Goal: Task Accomplishment & Management: Use online tool/utility

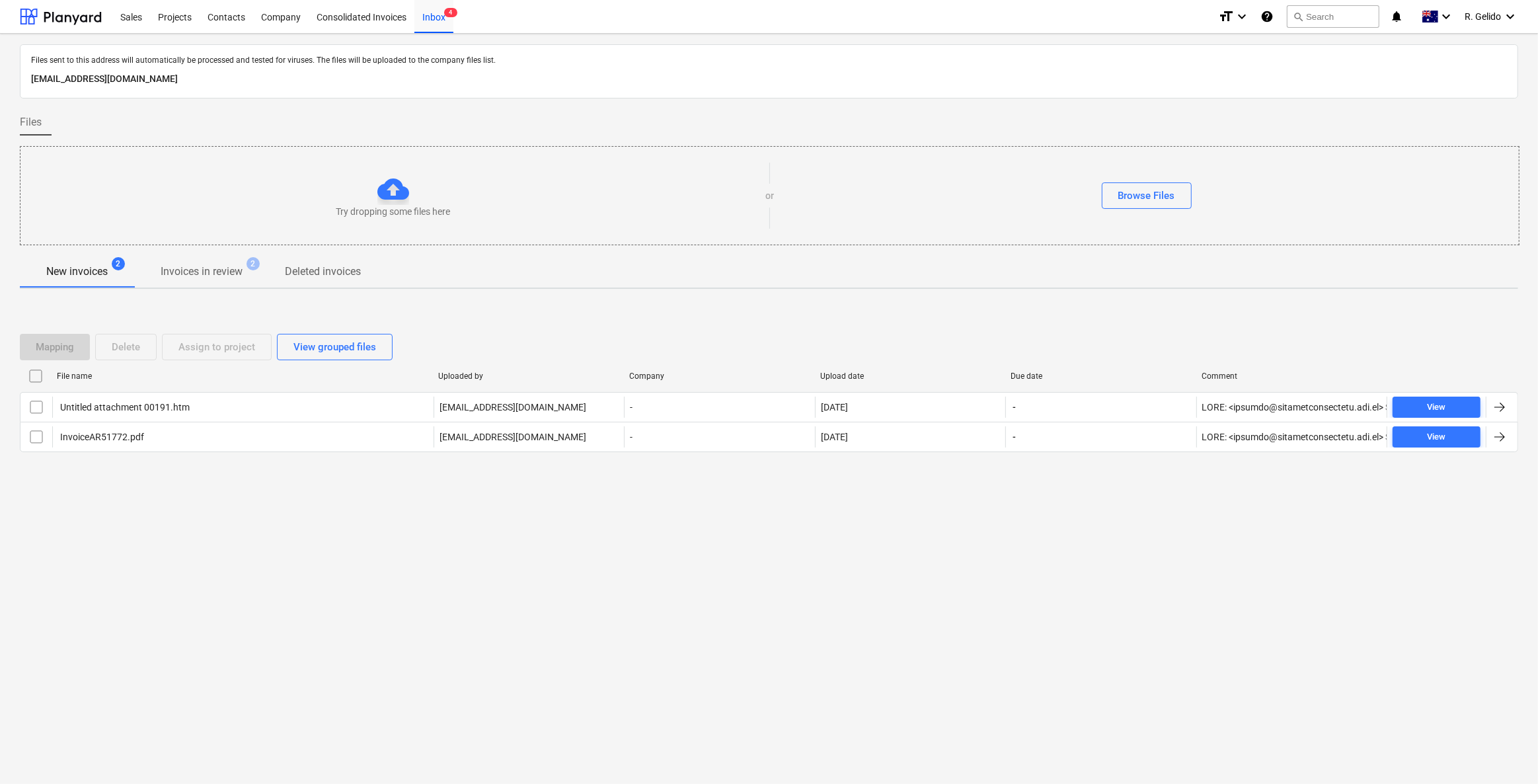
click at [267, 81] on p "[EMAIL_ADDRESS][DOMAIN_NAME]" at bounding box center [769, 80] width 1476 height 16
copy p "[EMAIL_ADDRESS][DOMAIN_NAME]"
click at [426, 6] on div "Inbox 4" at bounding box center [434, 16] width 39 height 34
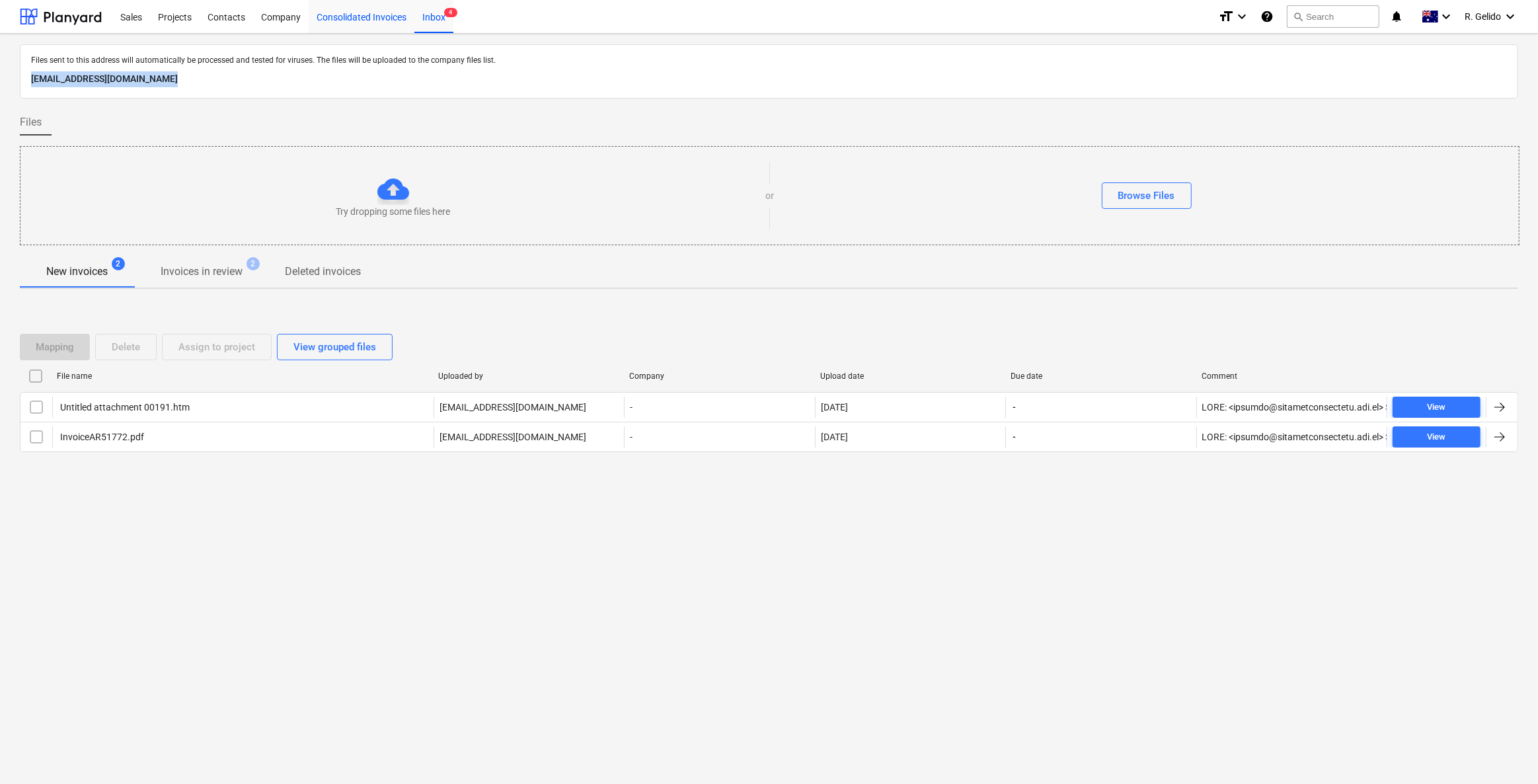
click at [375, 12] on div "Consolidated Invoices" at bounding box center [362, 16] width 106 height 34
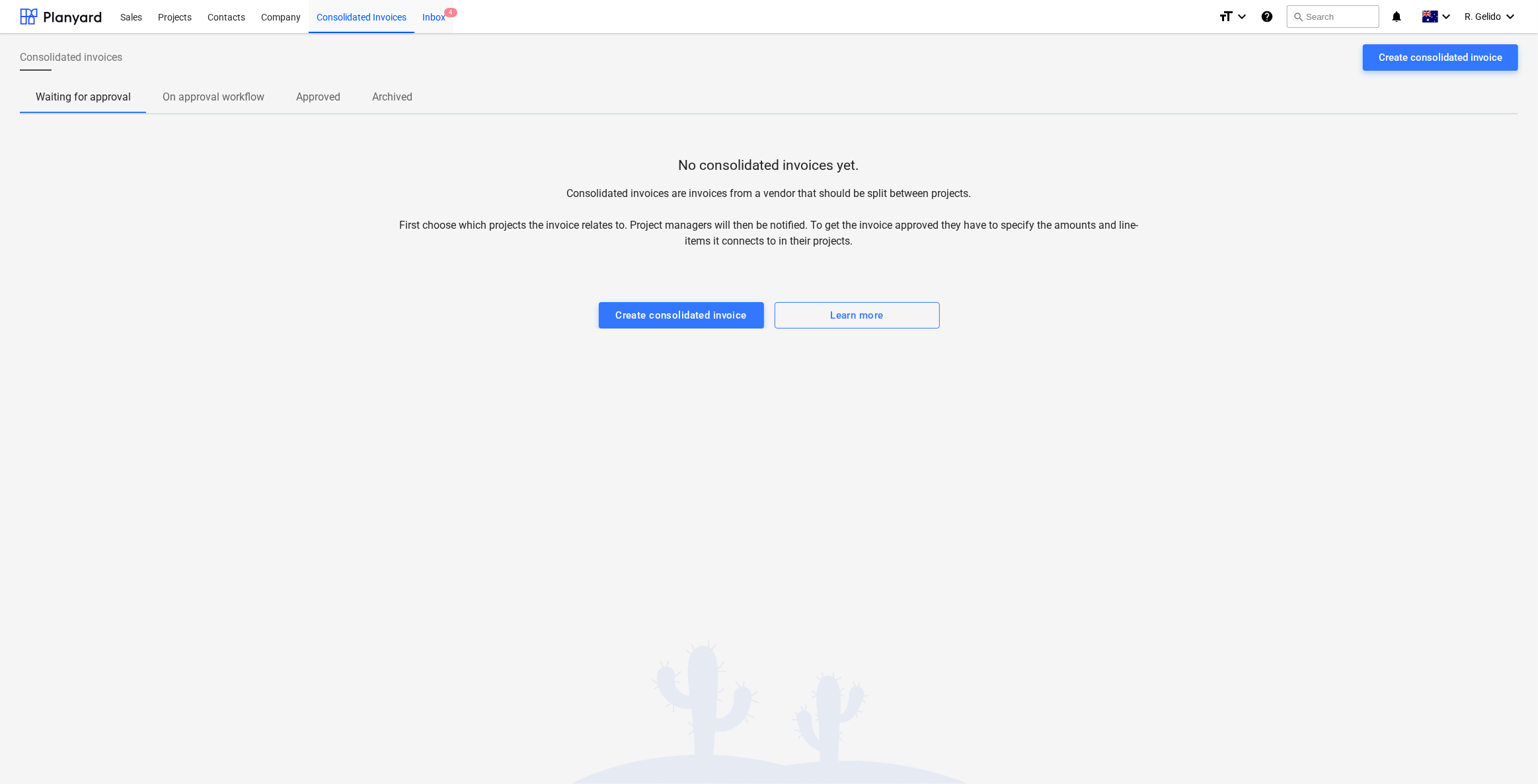
click at [447, 10] on span "4" at bounding box center [450, 13] width 13 height 9
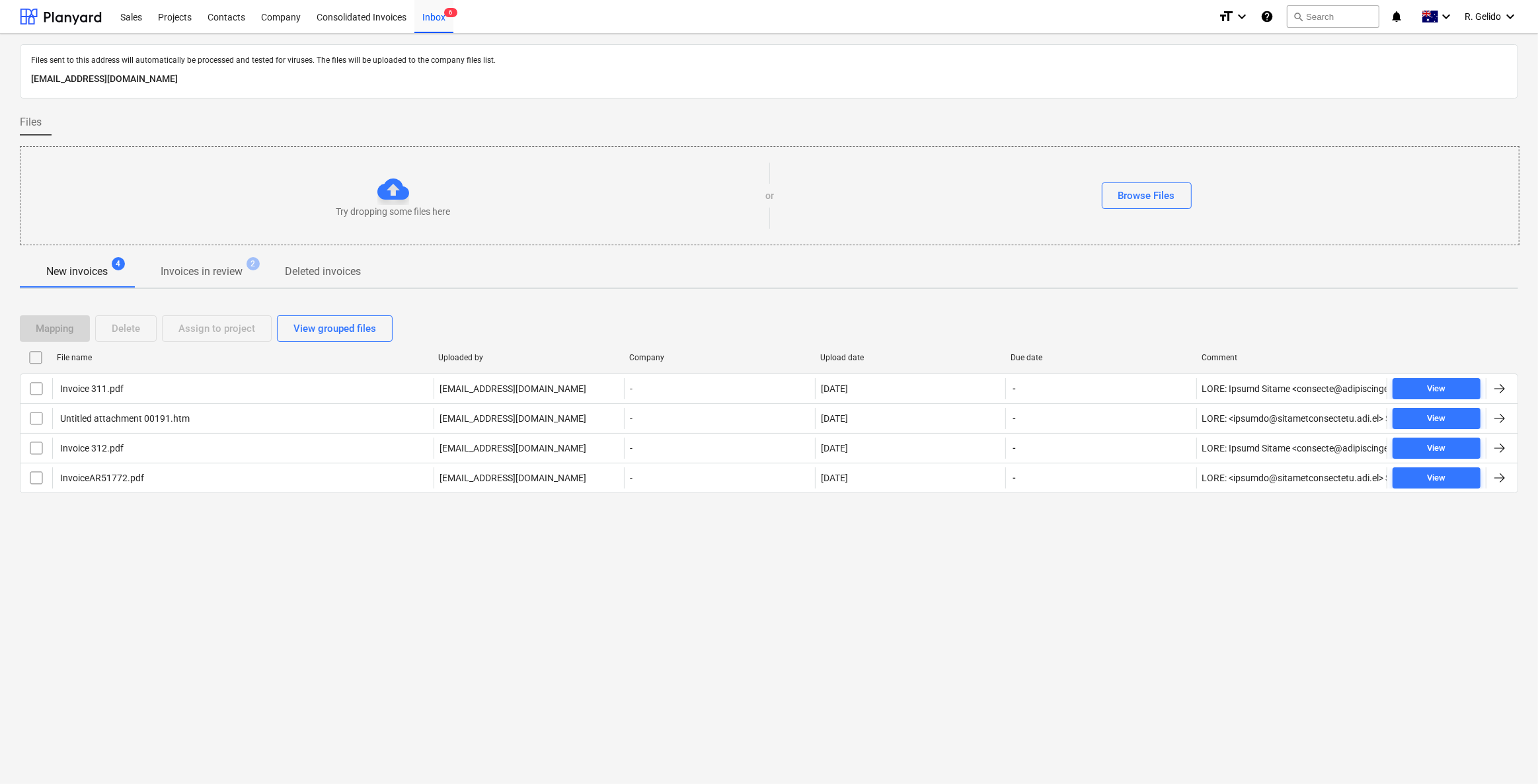
drag, startPoint x: 220, startPoint y: 635, endPoint x: 185, endPoint y: 532, distance: 108.8
click at [220, 631] on div "Files sent to this address will automatically be processed and tested for virus…" at bounding box center [769, 409] width 1538 height 750
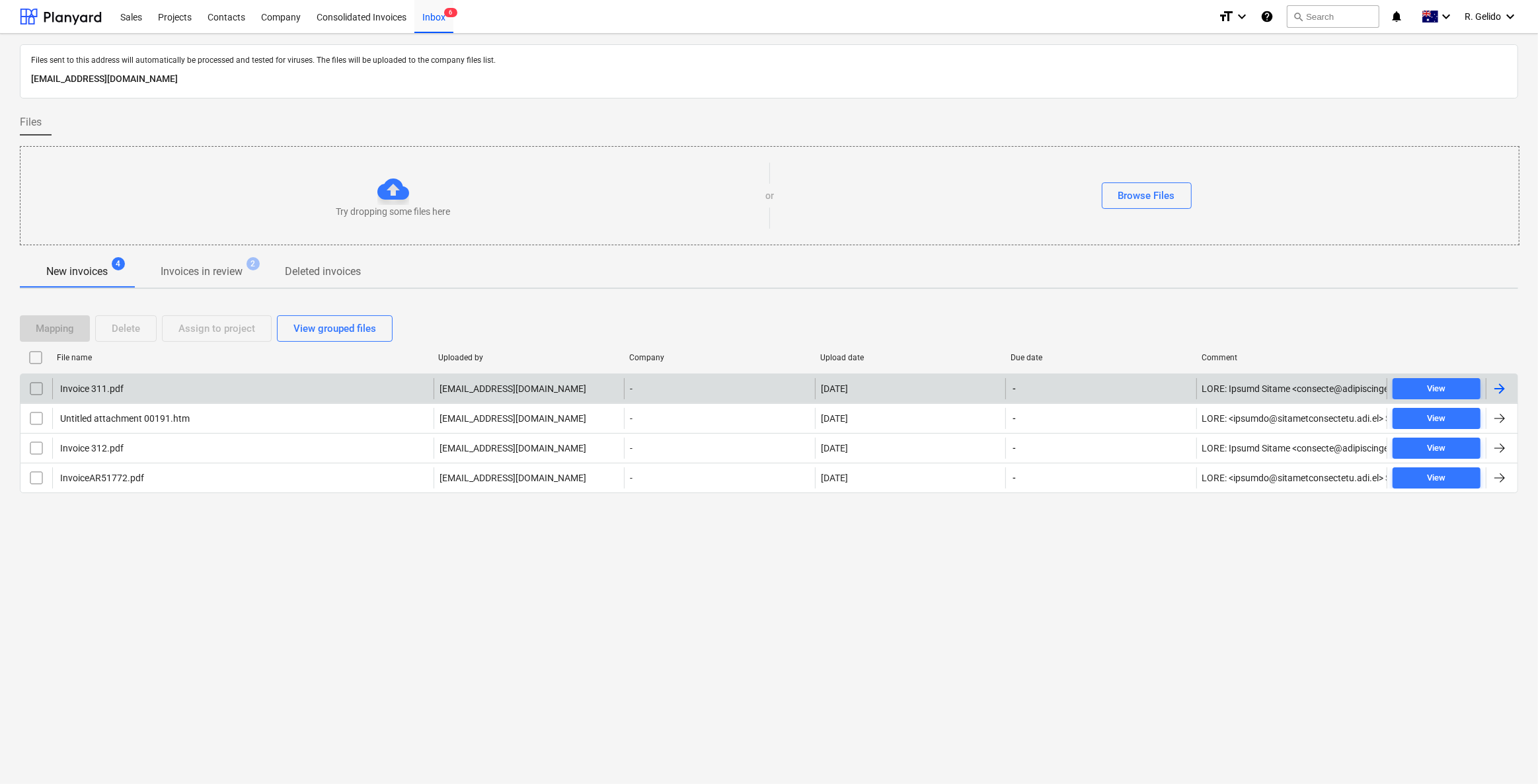
click at [271, 397] on div "Invoice 311.pdf" at bounding box center [243, 388] width 381 height 21
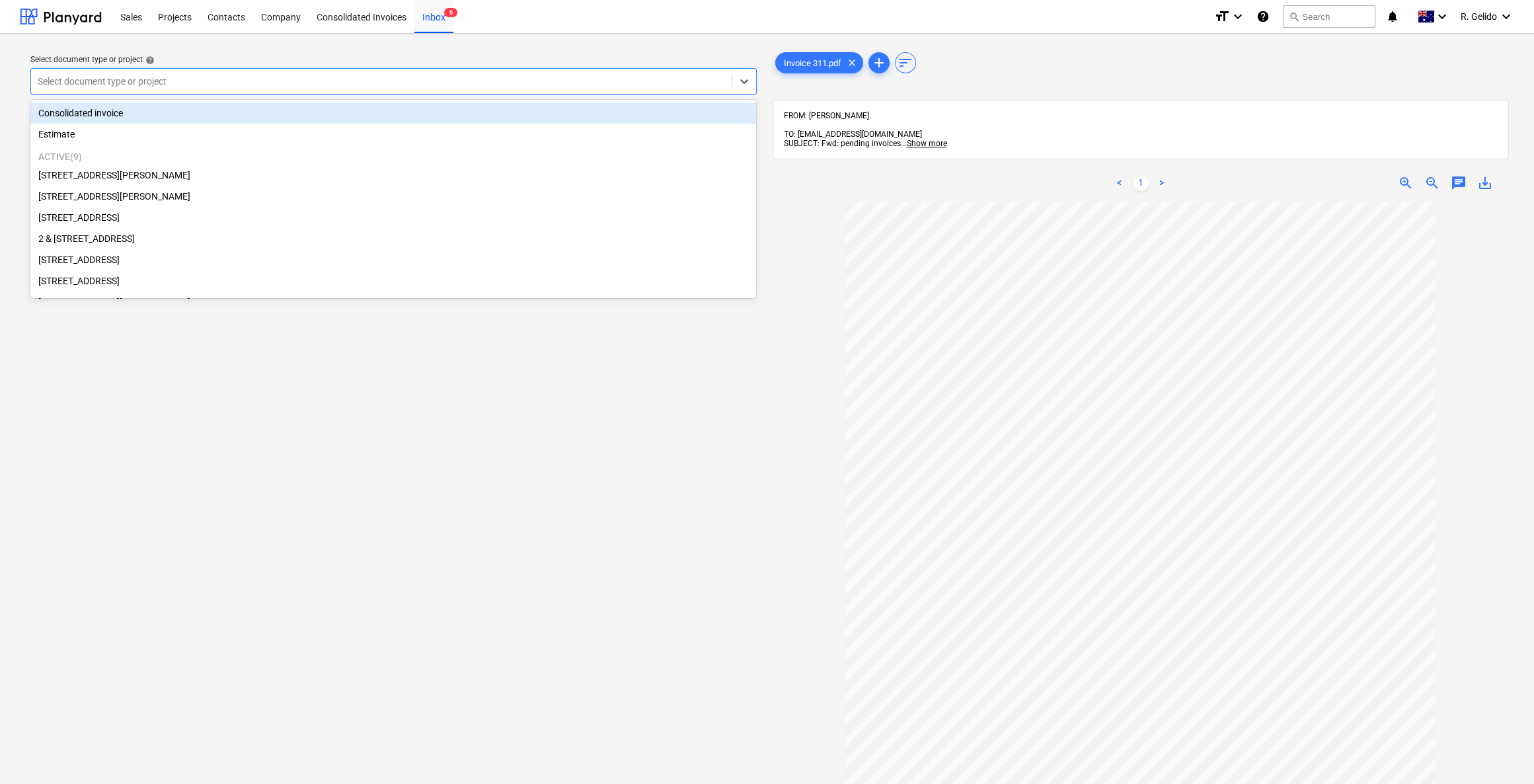
click at [290, 74] on div at bounding box center [381, 81] width 688 height 13
type input "k"
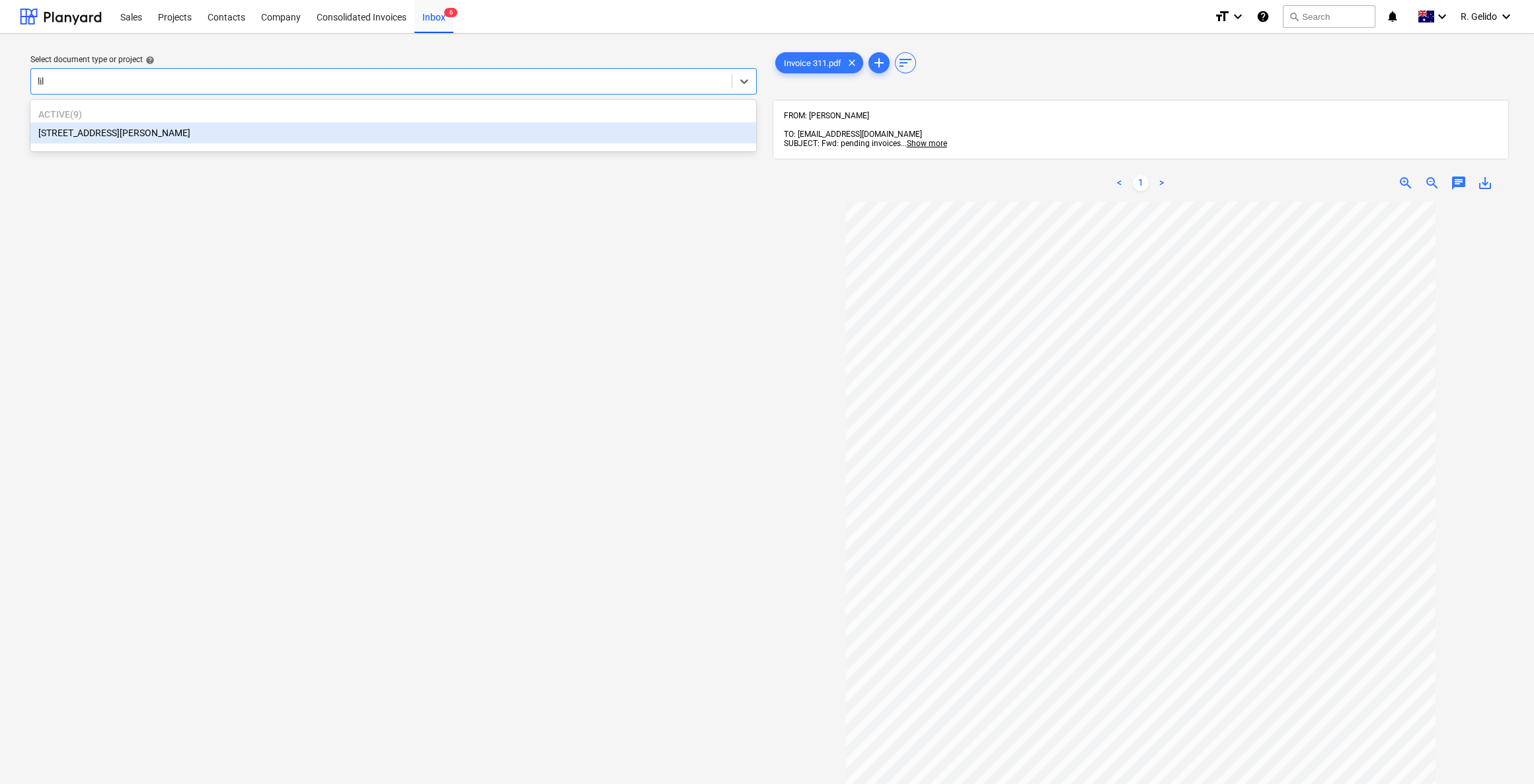
type input "lily"
click at [86, 125] on div "[STREET_ADDRESS][PERSON_NAME]" at bounding box center [393, 133] width 726 height 21
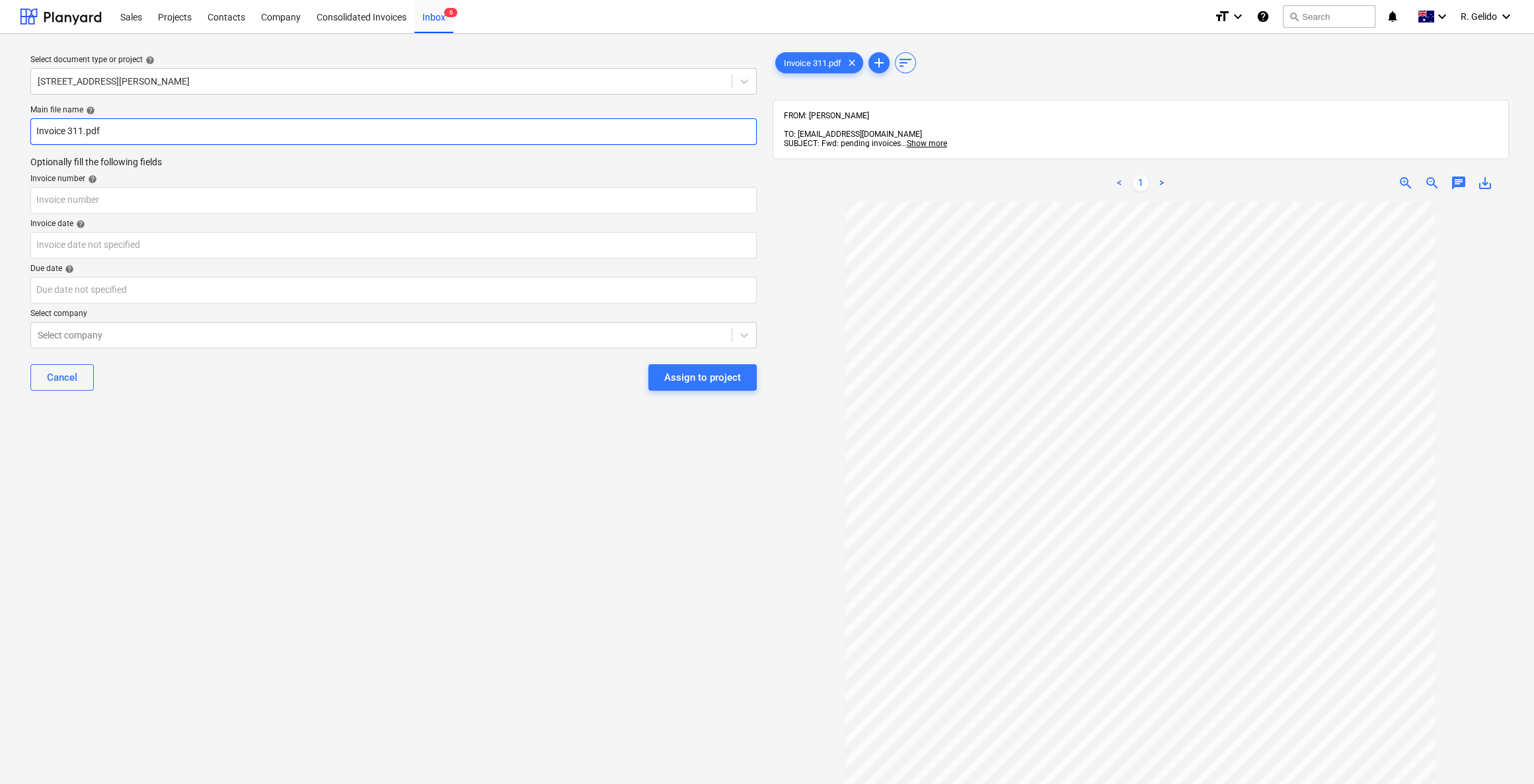
click at [34, 132] on input "Invoice 311.pdf" at bounding box center [393, 132] width 726 height 27
click at [99, 128] on input "KME Invoice 311.pdf" at bounding box center [393, 132] width 726 height 27
type input "KME Invoice 311.pdf"
click at [86, 189] on input "text" at bounding box center [393, 200] width 726 height 27
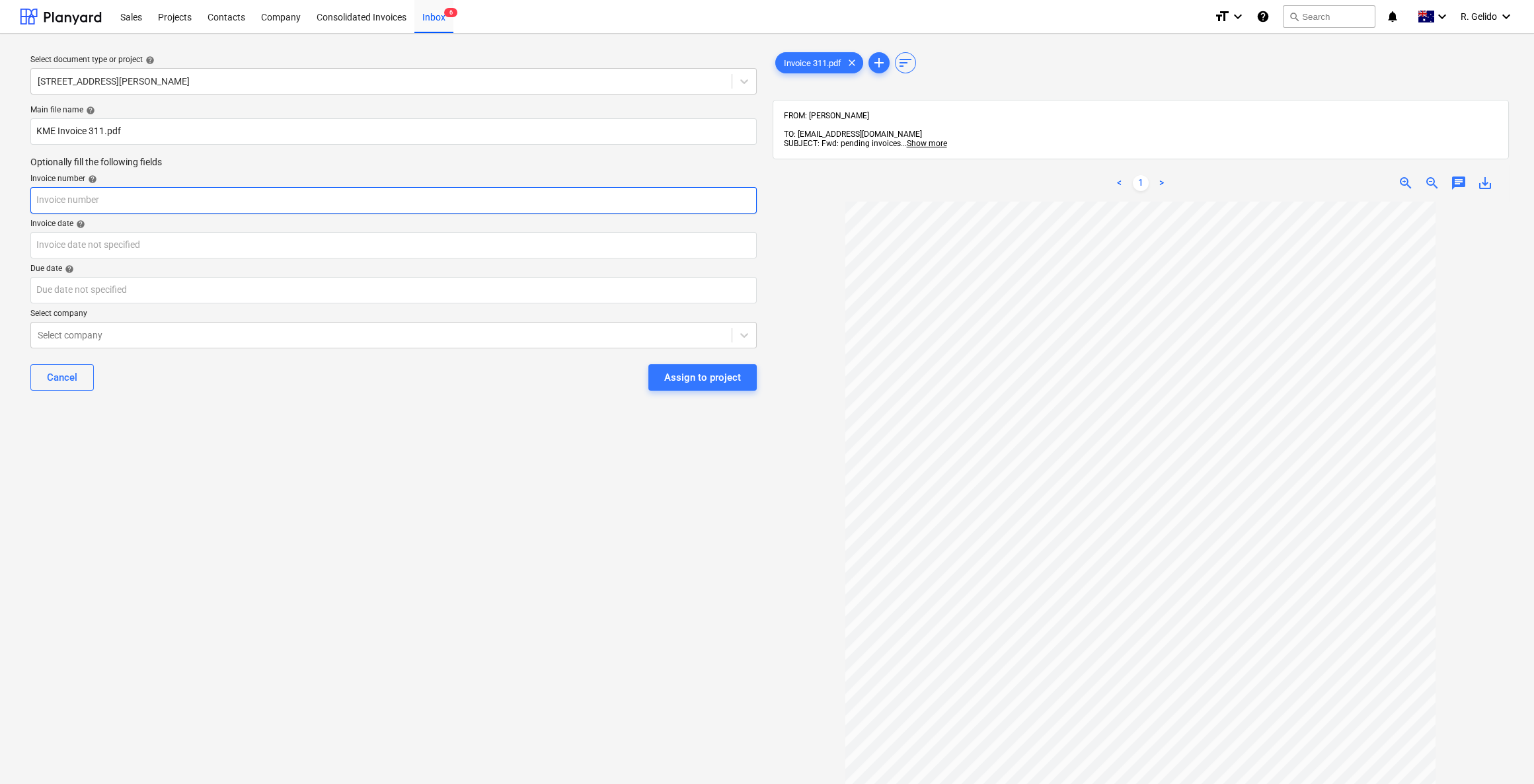
paste input "311"
type input "311"
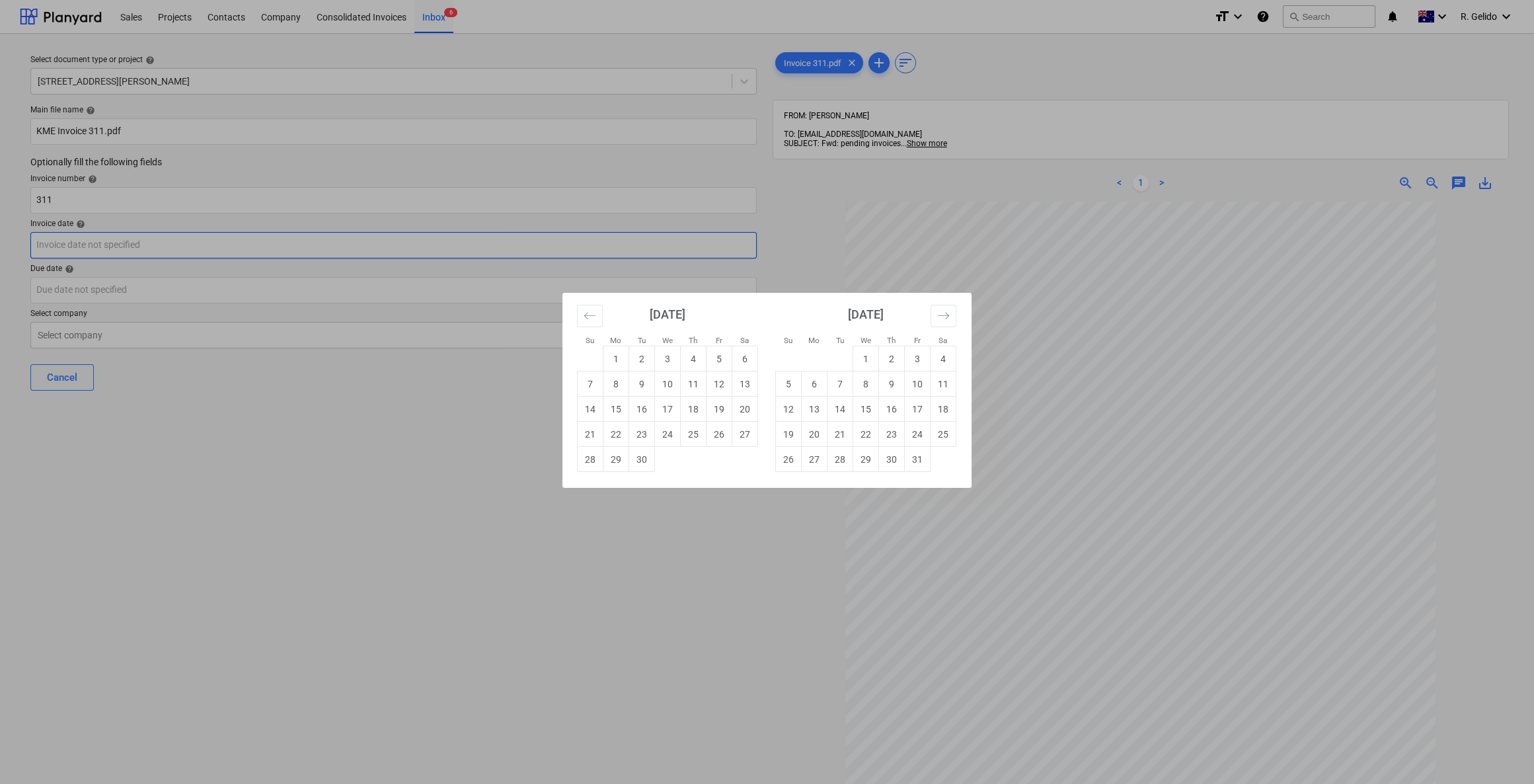
click at [108, 243] on body "Sales Projects Contacts Company Consolidated Invoices Inbox 6 format_size keybo…" at bounding box center [767, 392] width 1534 height 784
click at [596, 582] on div "Su Mo Tu We Th Fr Sa Su Mo Tu We Th Fr Sa [DATE] 1 2 3 4 5 6 7 8 9 10 11 12 13 …" at bounding box center [767, 392] width 1534 height 784
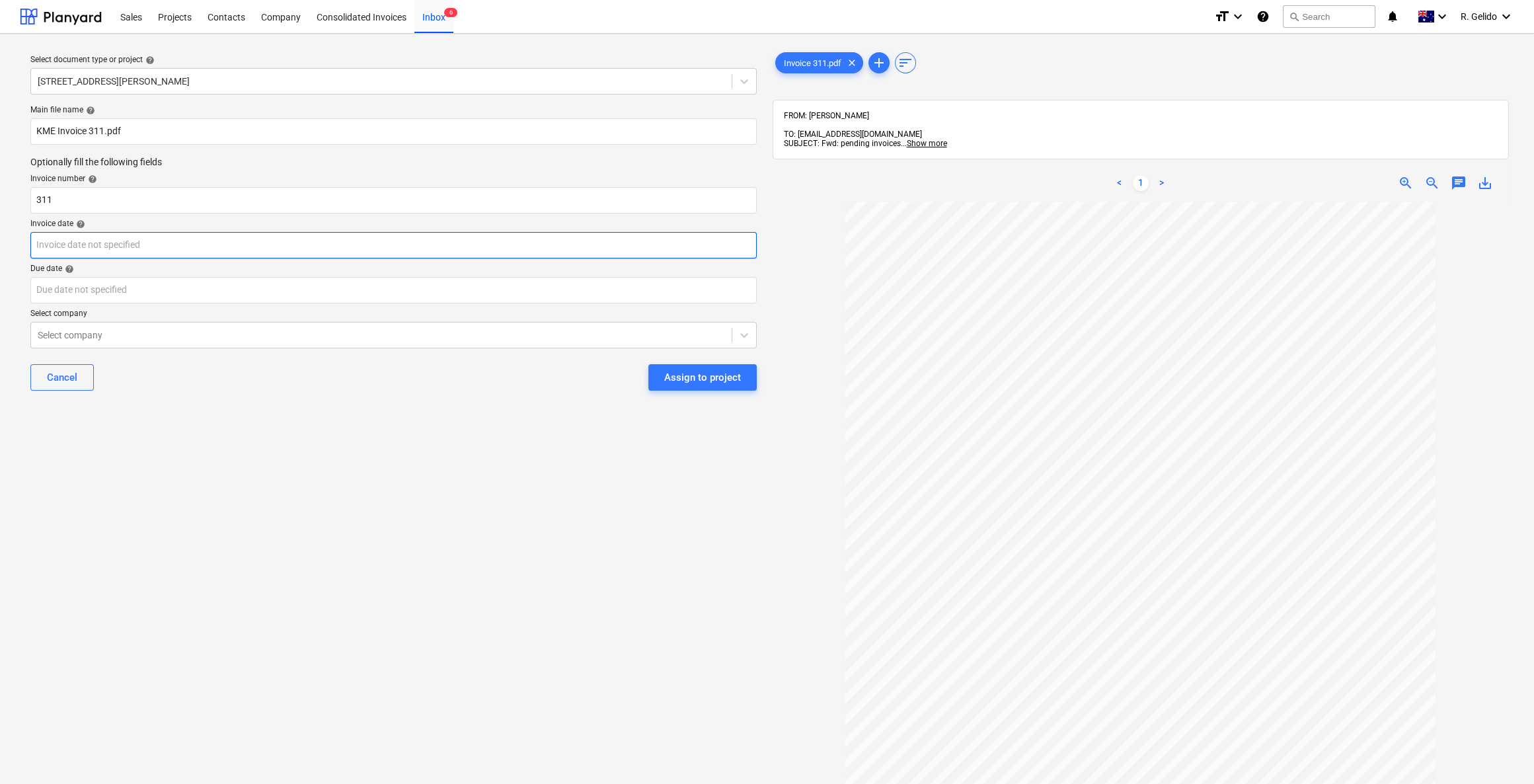
click at [113, 251] on body "Sales Projects Contacts Company Consolidated Invoices Inbox 6 format_size keybo…" at bounding box center [767, 392] width 1534 height 784
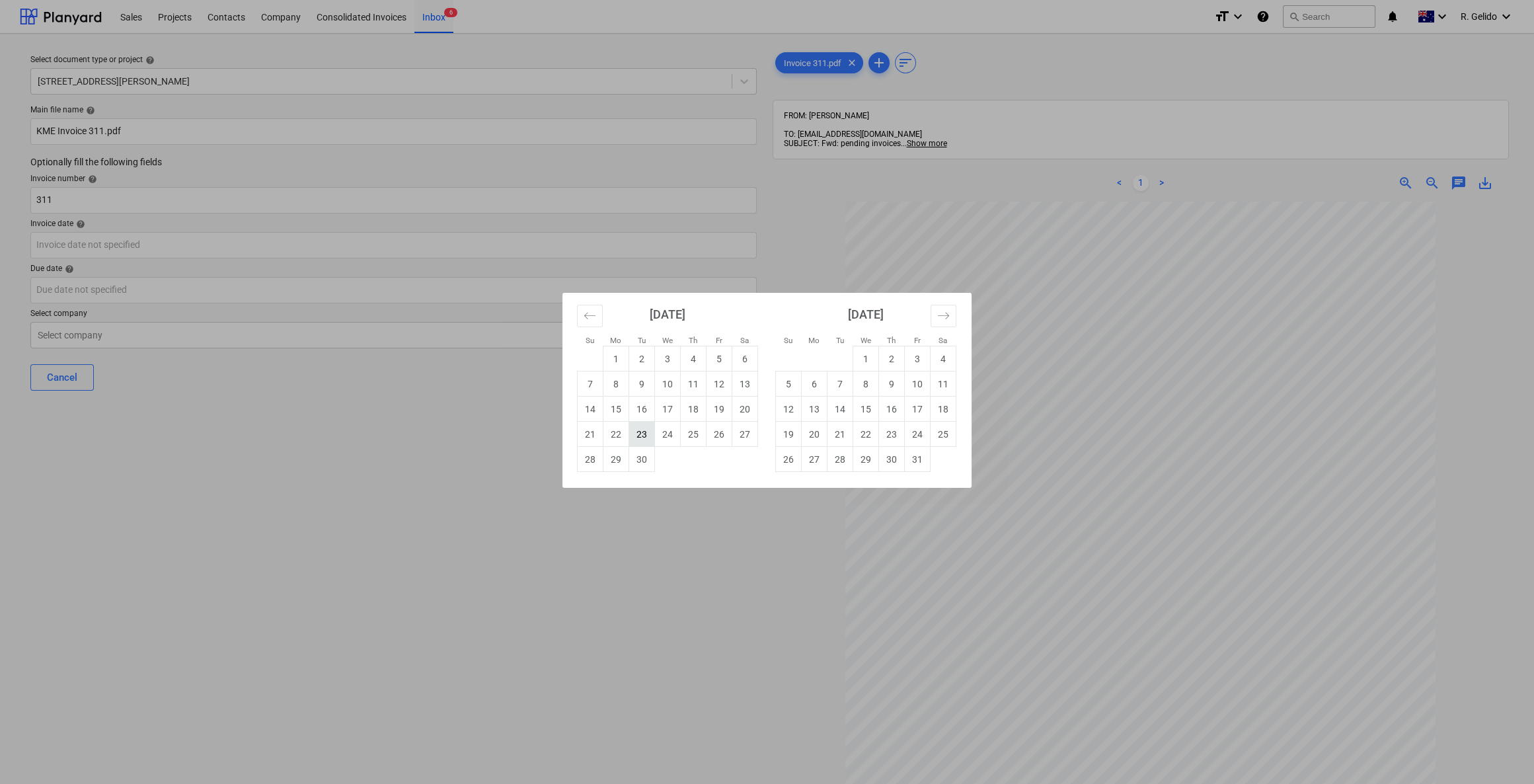
click at [639, 432] on td "23" at bounding box center [642, 434] width 26 height 25
type input "[DATE]"
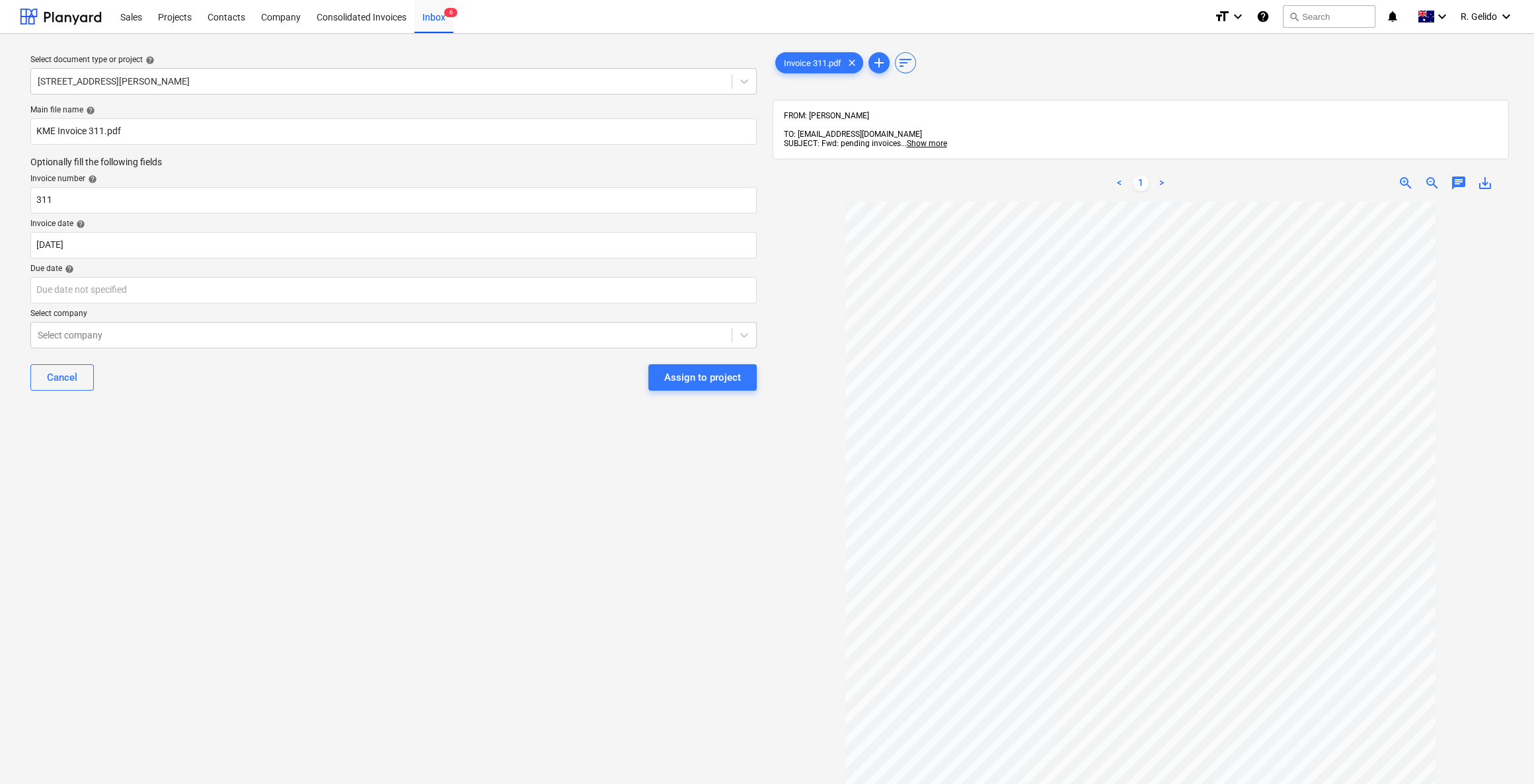
click at [564, 542] on div "Select document type or project help [STREET_ADDRESS][PERSON_NAME] file name he…" at bounding box center [393, 499] width 748 height 909
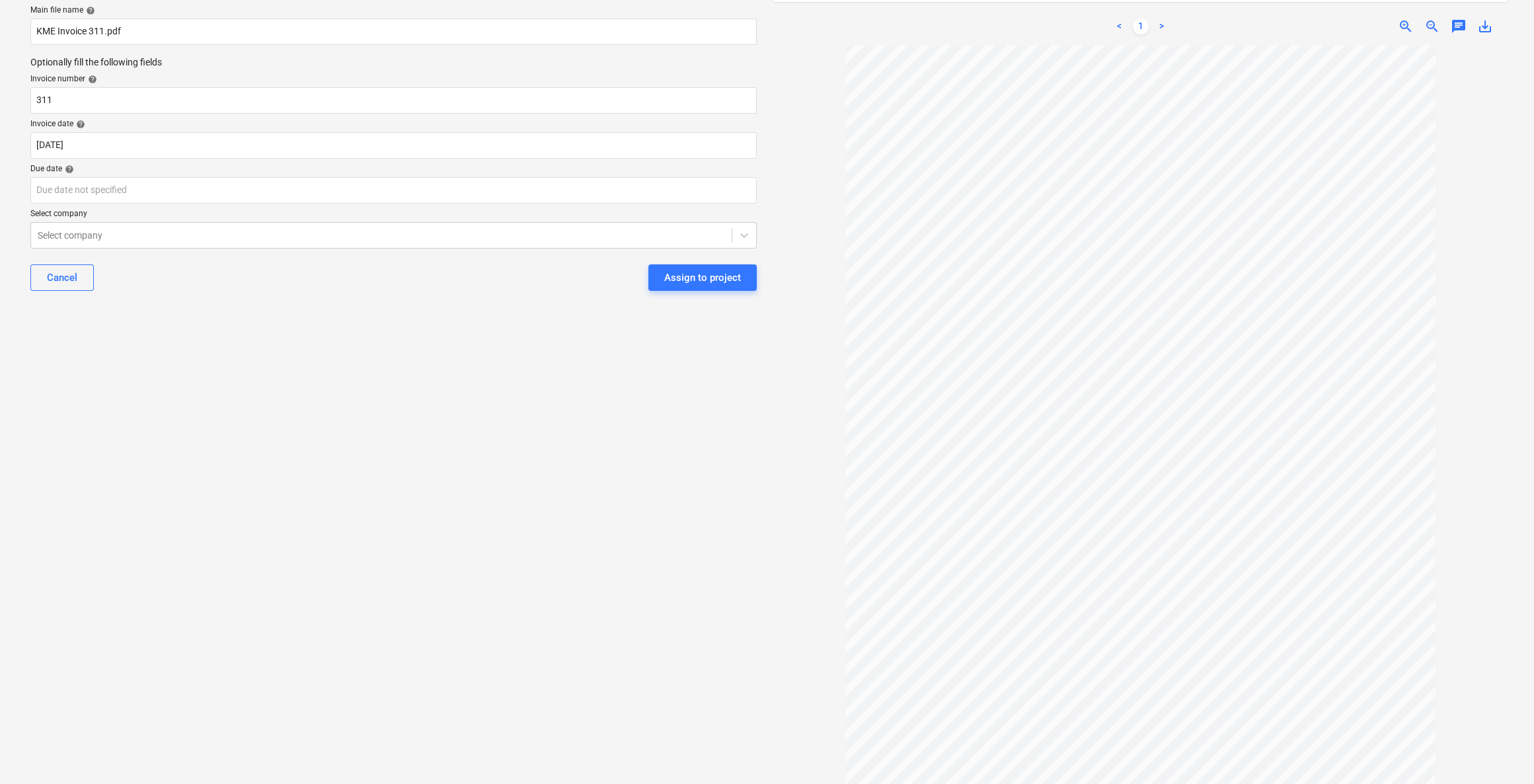
scroll to position [172, 0]
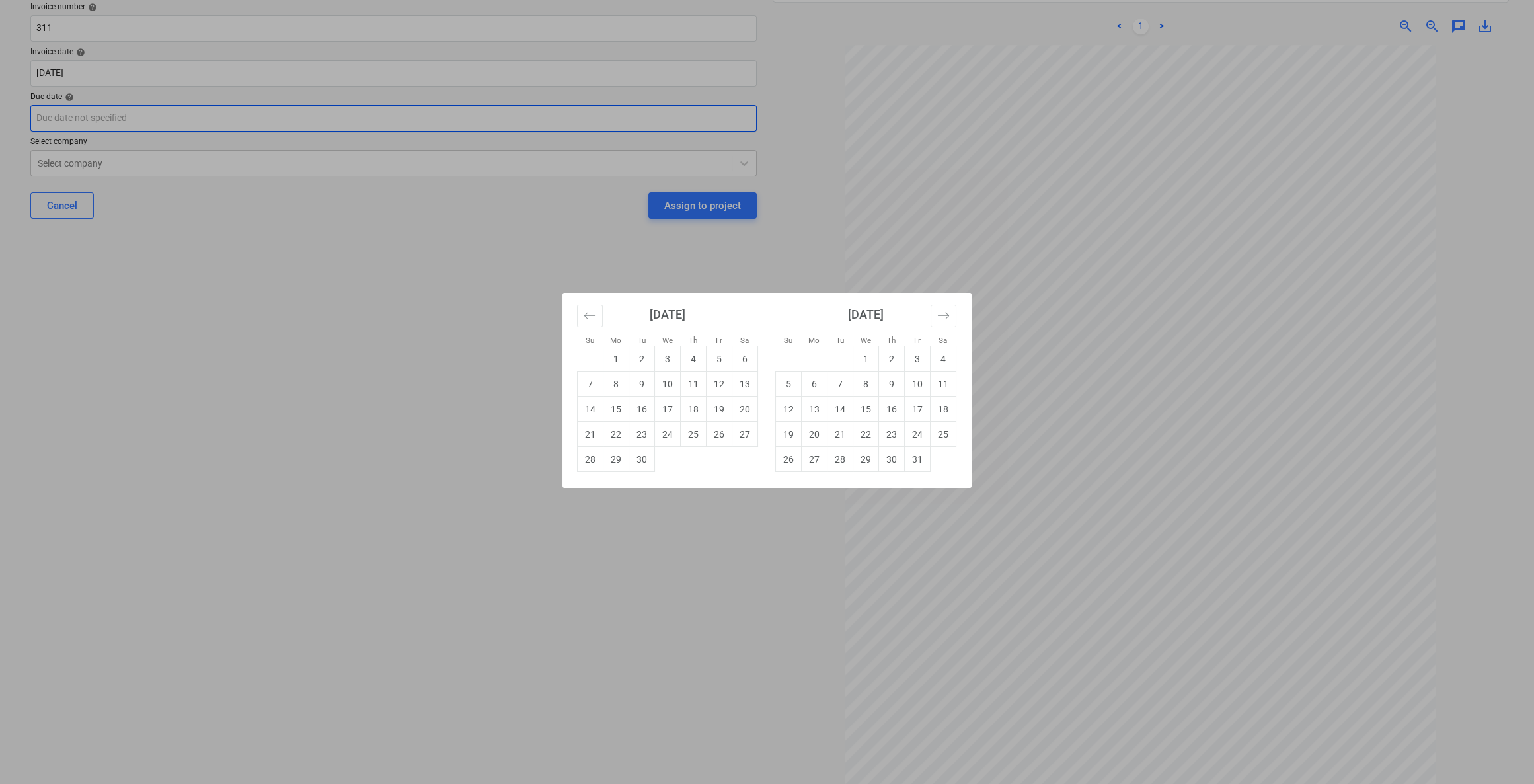
click at [90, 113] on body "Sales Projects Contacts Company Consolidated Invoices Inbox 6 format_size keybo…" at bounding box center [767, 220] width 1534 height 784
click at [889, 449] on td "30" at bounding box center [892, 459] width 26 height 25
type input "[DATE]"
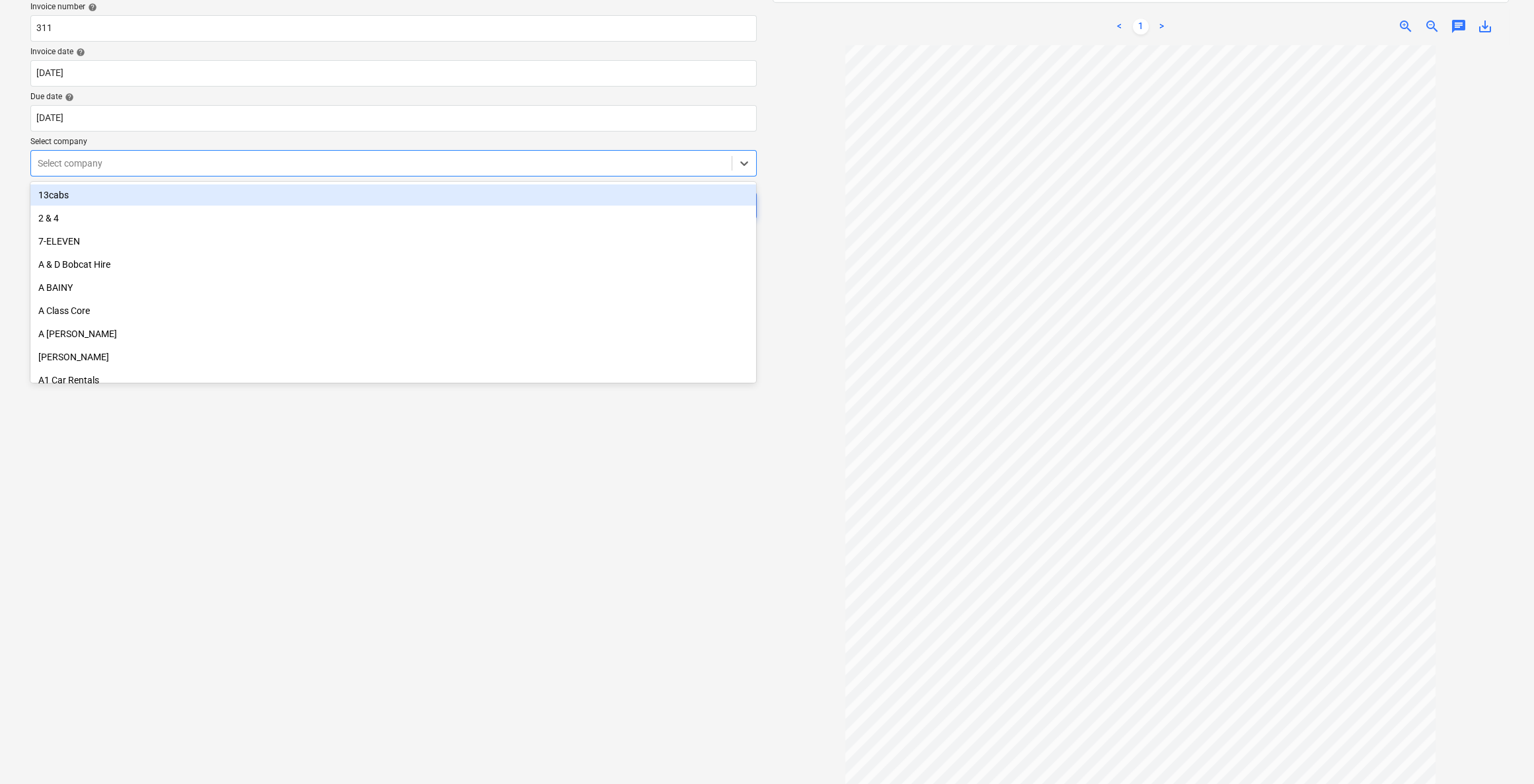
click at [227, 155] on div "Select company" at bounding box center [381, 163] width 701 height 19
type input "kme"
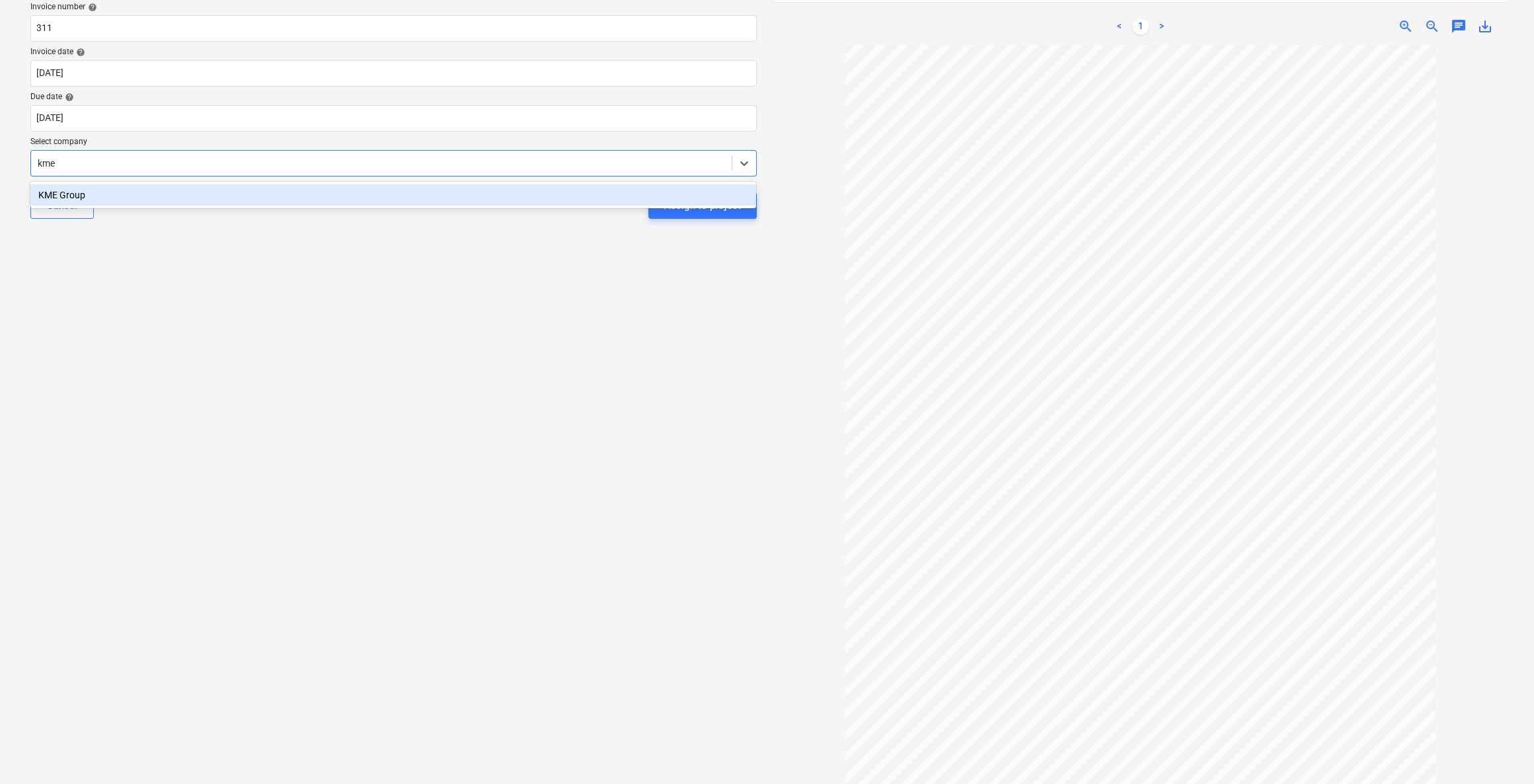
click at [222, 194] on div "KME Group" at bounding box center [393, 195] width 726 height 21
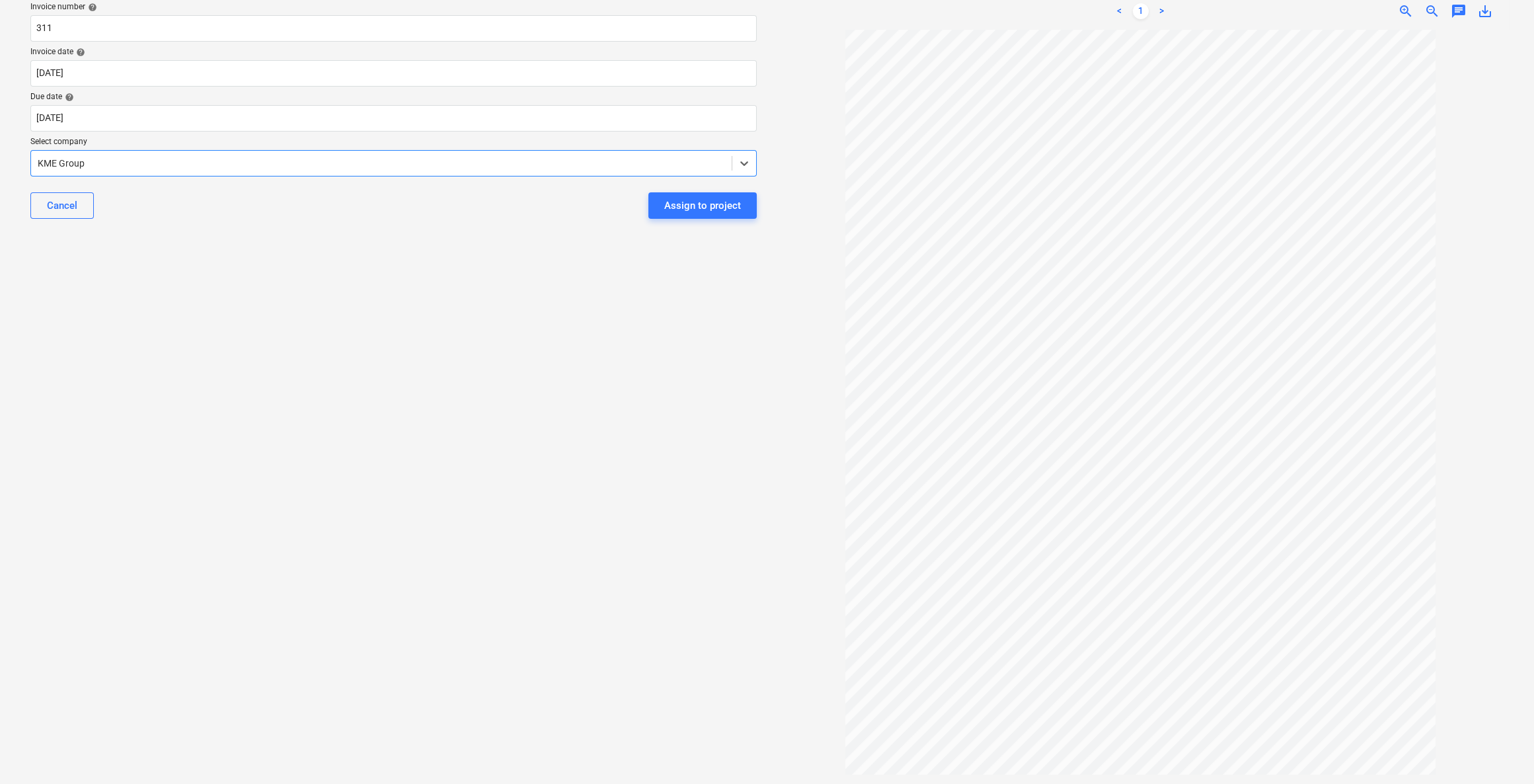
scroll to position [0, 0]
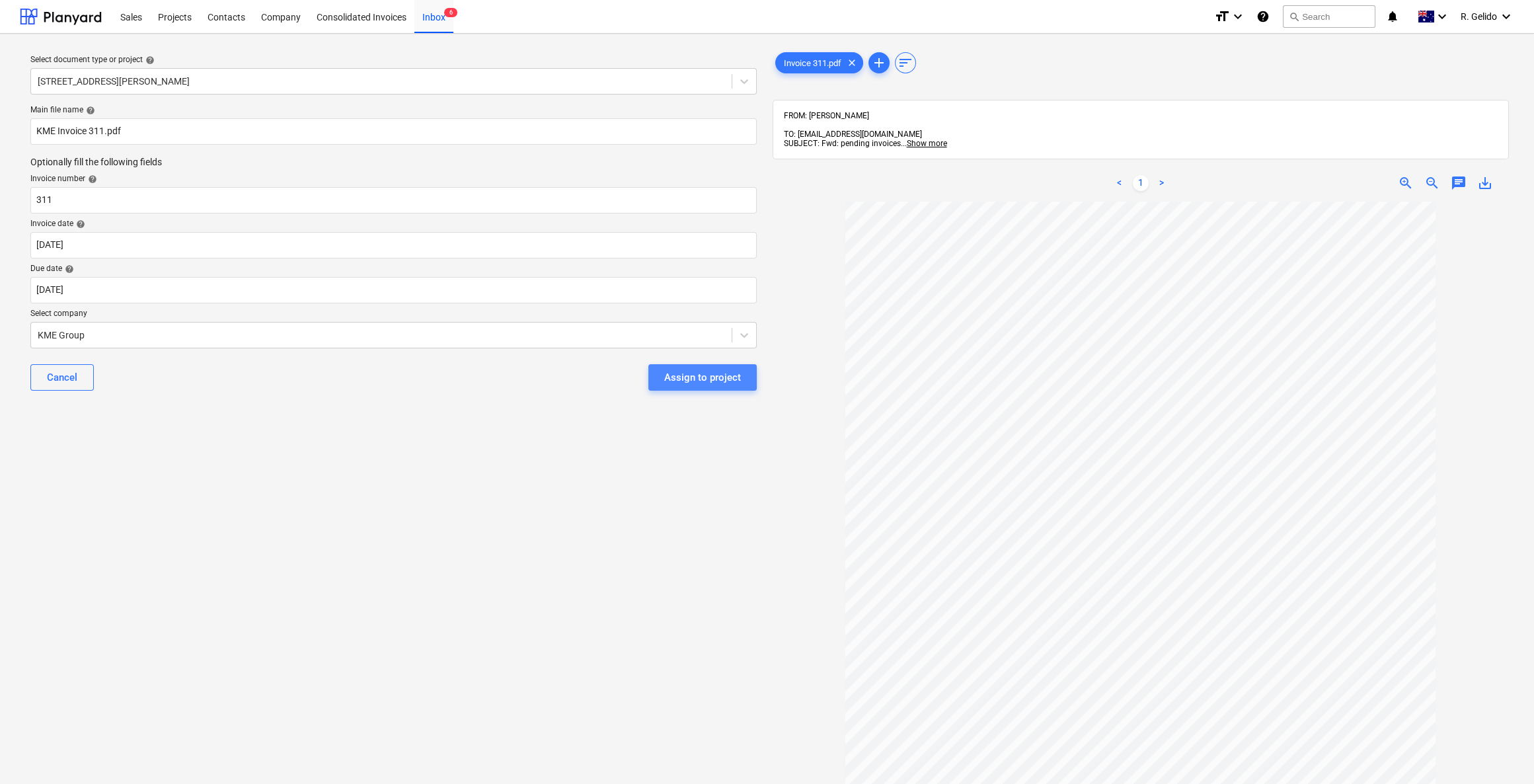
click at [724, 379] on div "Assign to project" at bounding box center [703, 377] width 77 height 17
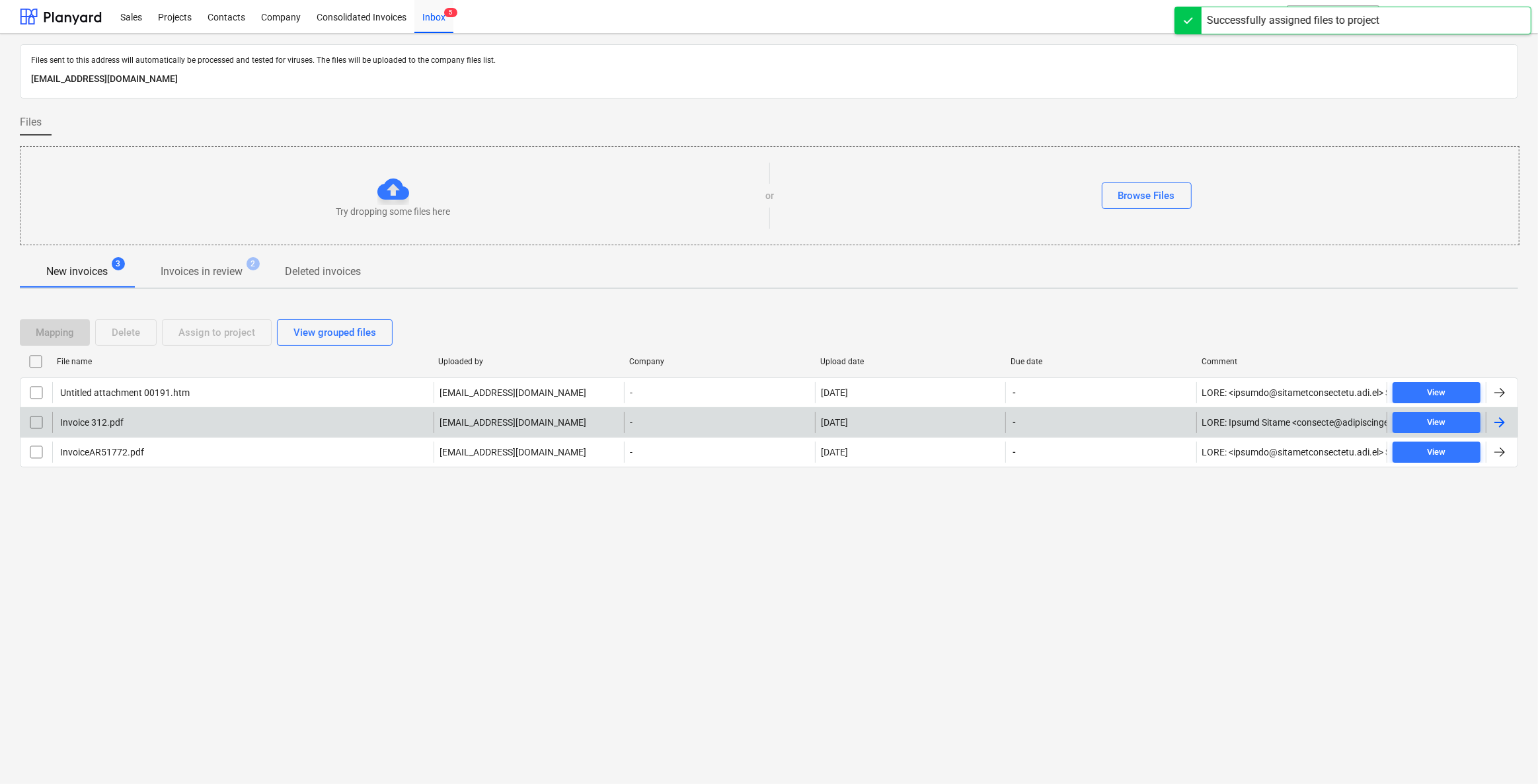
click at [170, 423] on div "Invoice 312.pdf" at bounding box center [243, 422] width 381 height 21
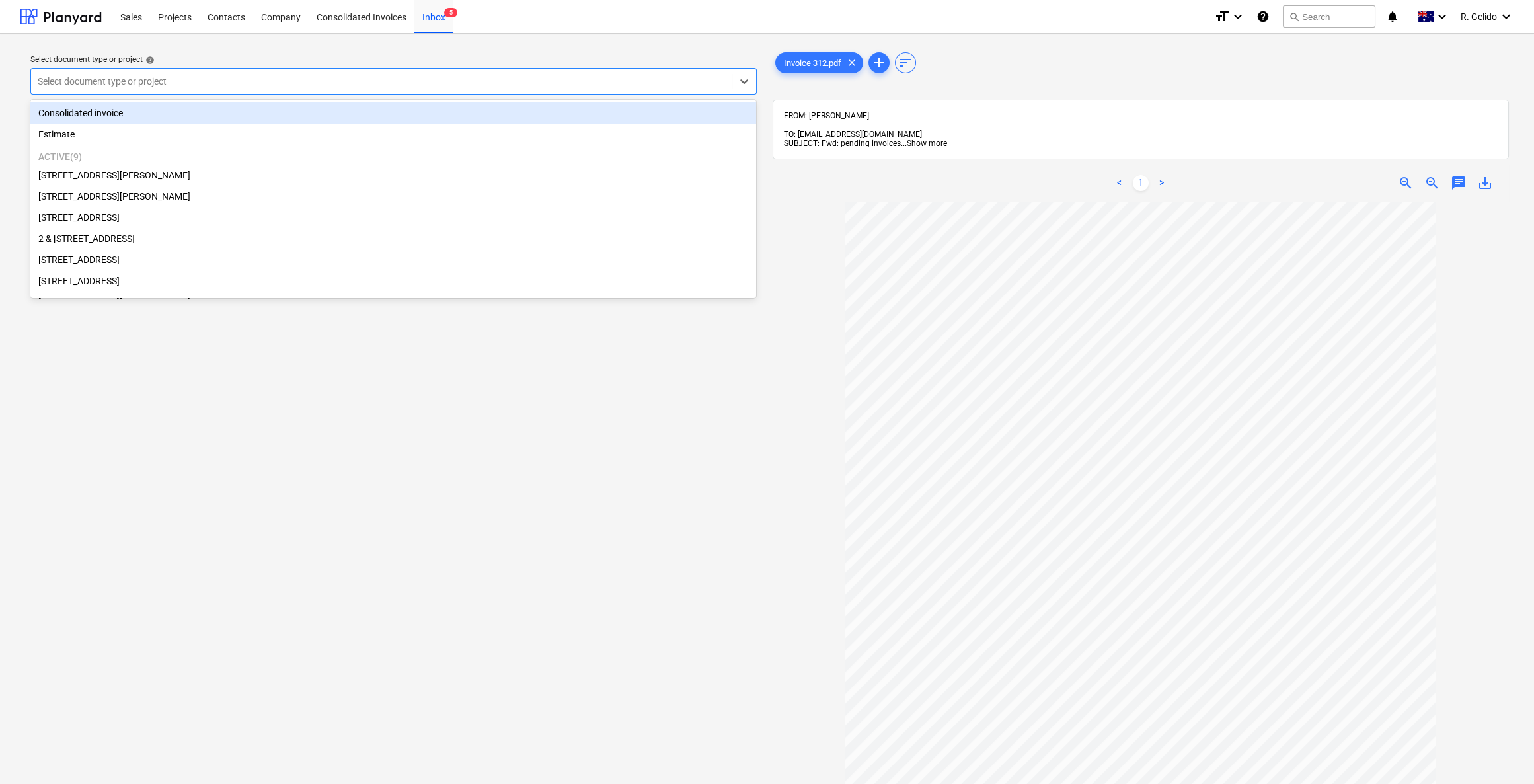
click at [418, 74] on div at bounding box center [381, 81] width 688 height 13
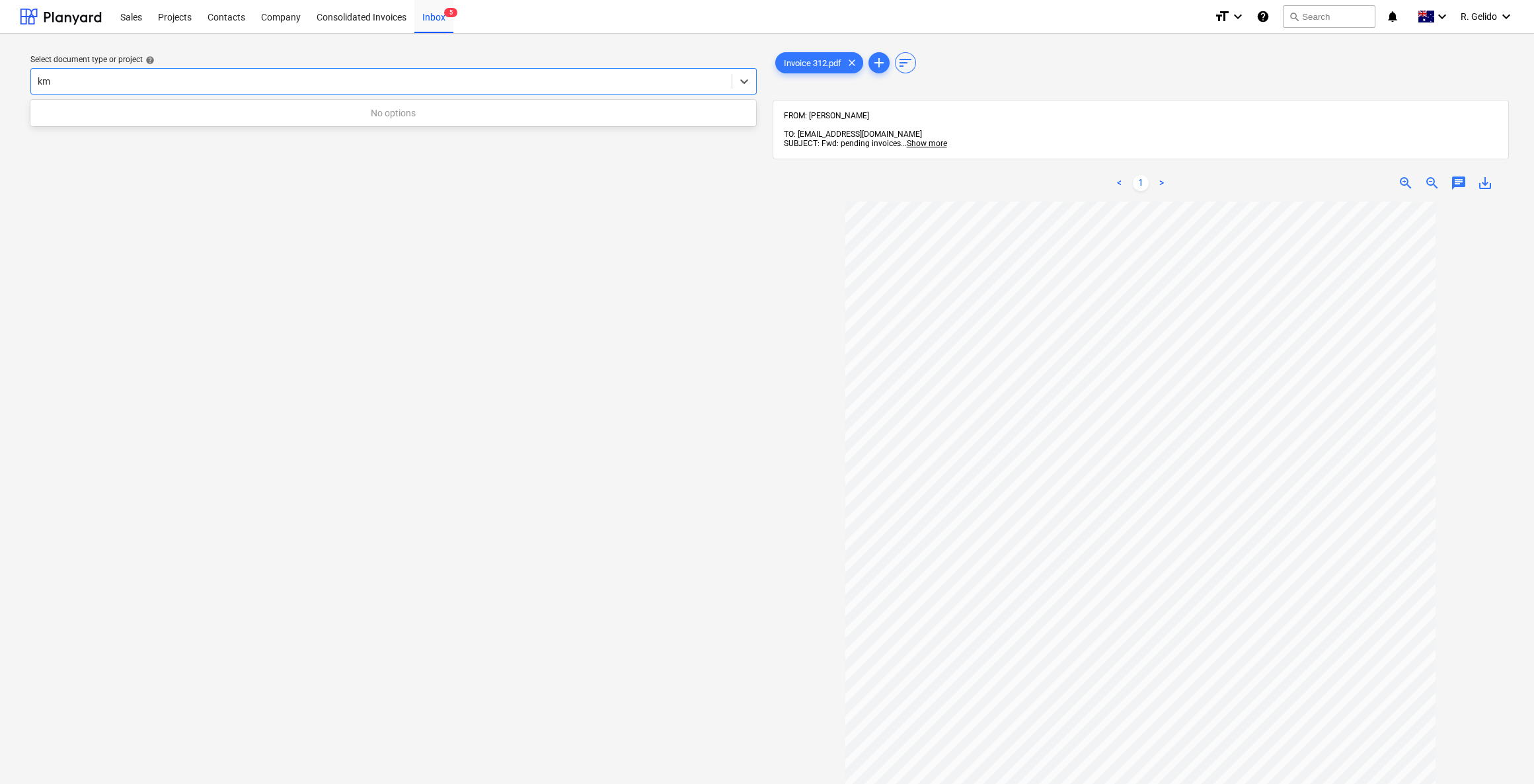
type input "k"
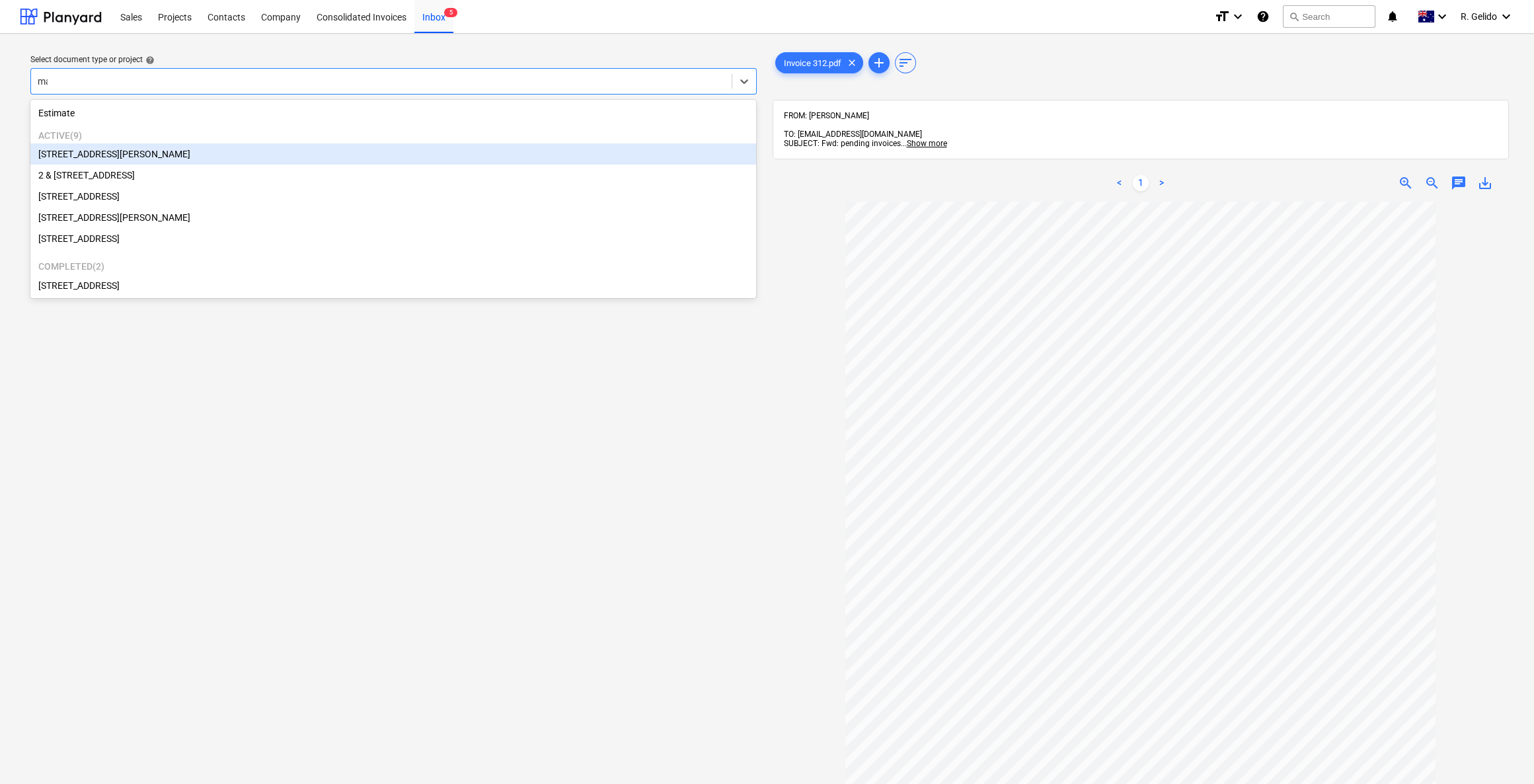
type input "mar"
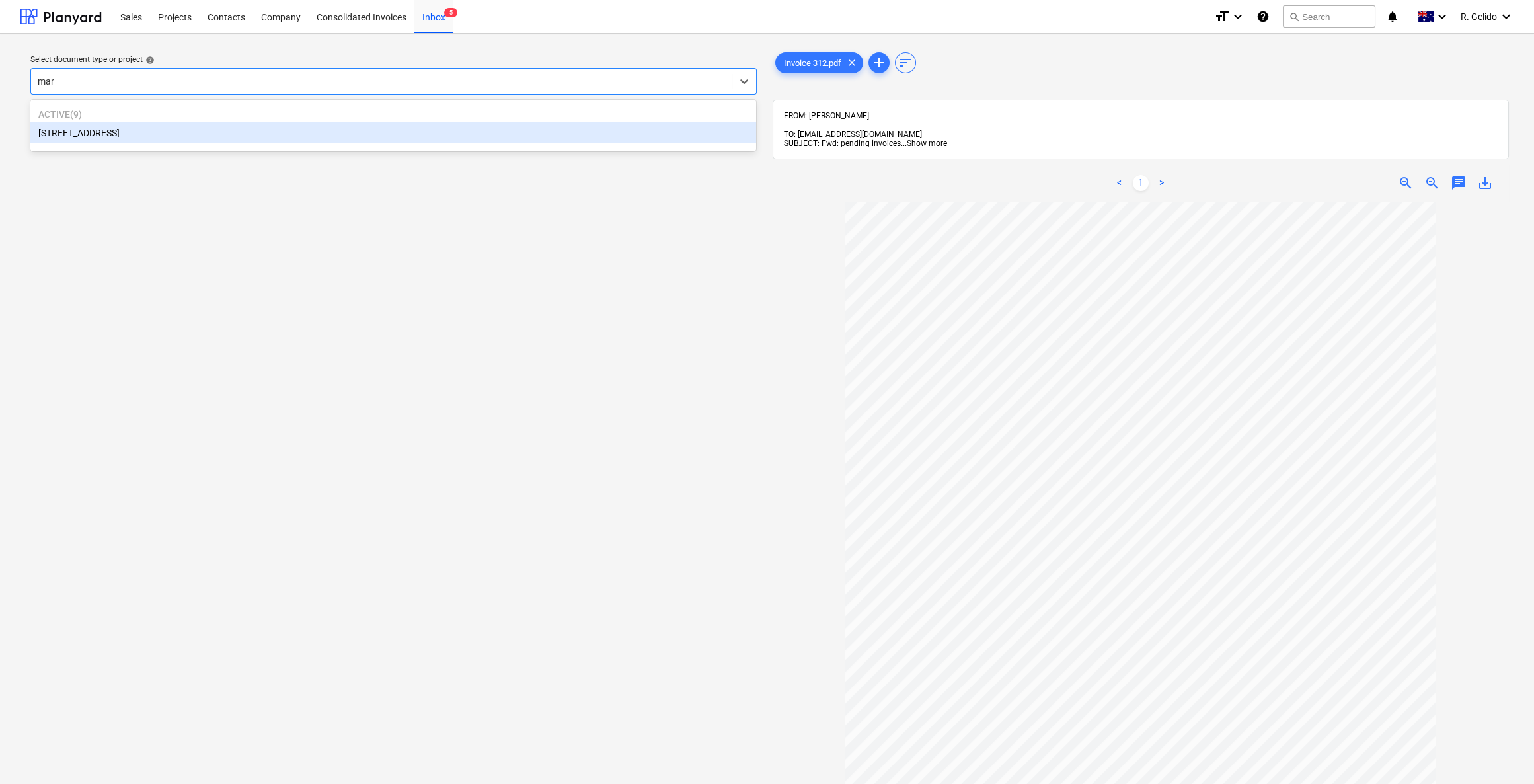
click at [168, 138] on div "[STREET_ADDRESS]" at bounding box center [393, 133] width 726 height 21
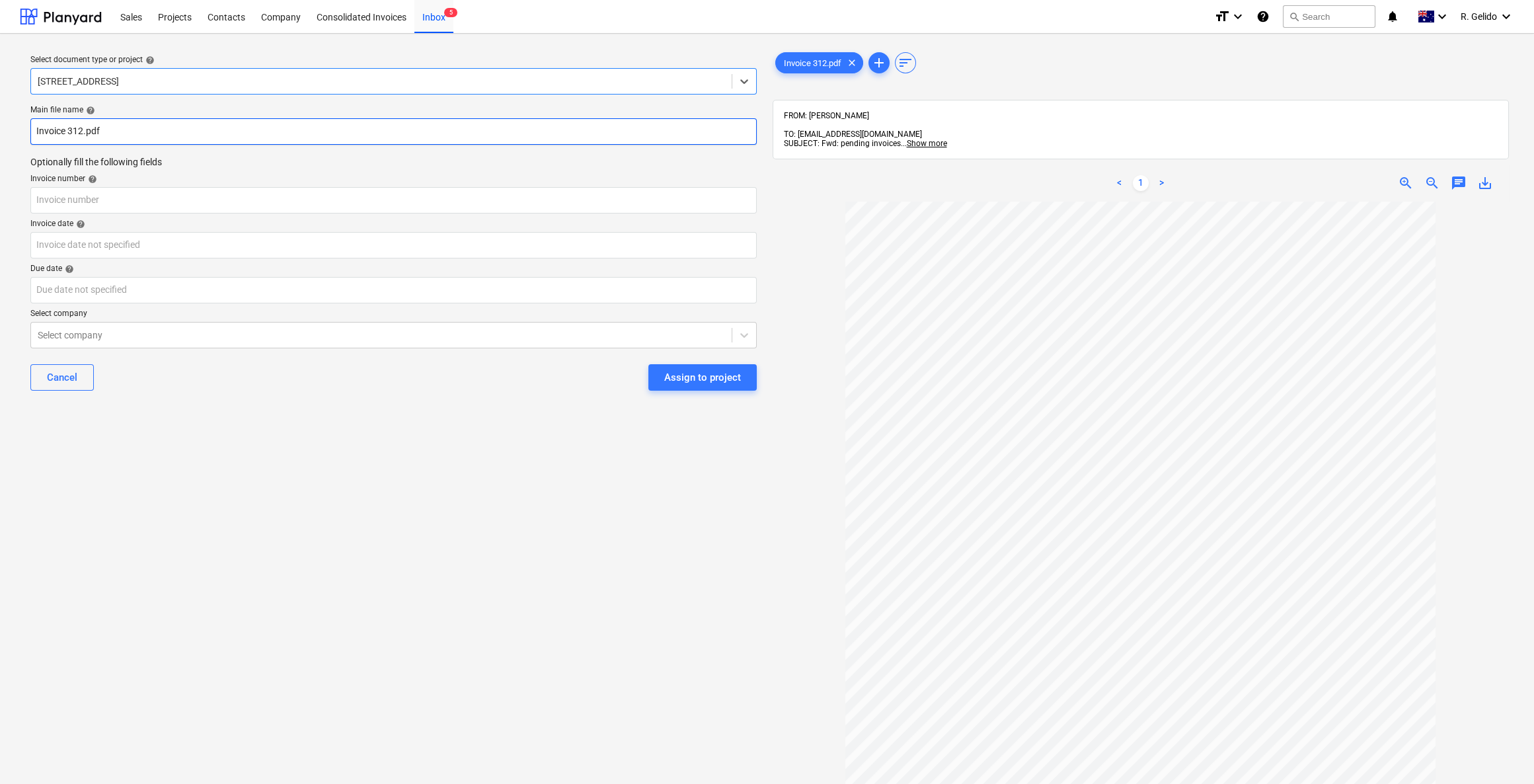
click at [37, 127] on input "Invoice 312.pdf" at bounding box center [393, 132] width 726 height 27
click at [94, 133] on input "KME Invoice 312.pdf" at bounding box center [393, 132] width 726 height 27
type input "KME Invoice 312.pdf"
click at [81, 203] on input "text" at bounding box center [393, 200] width 726 height 27
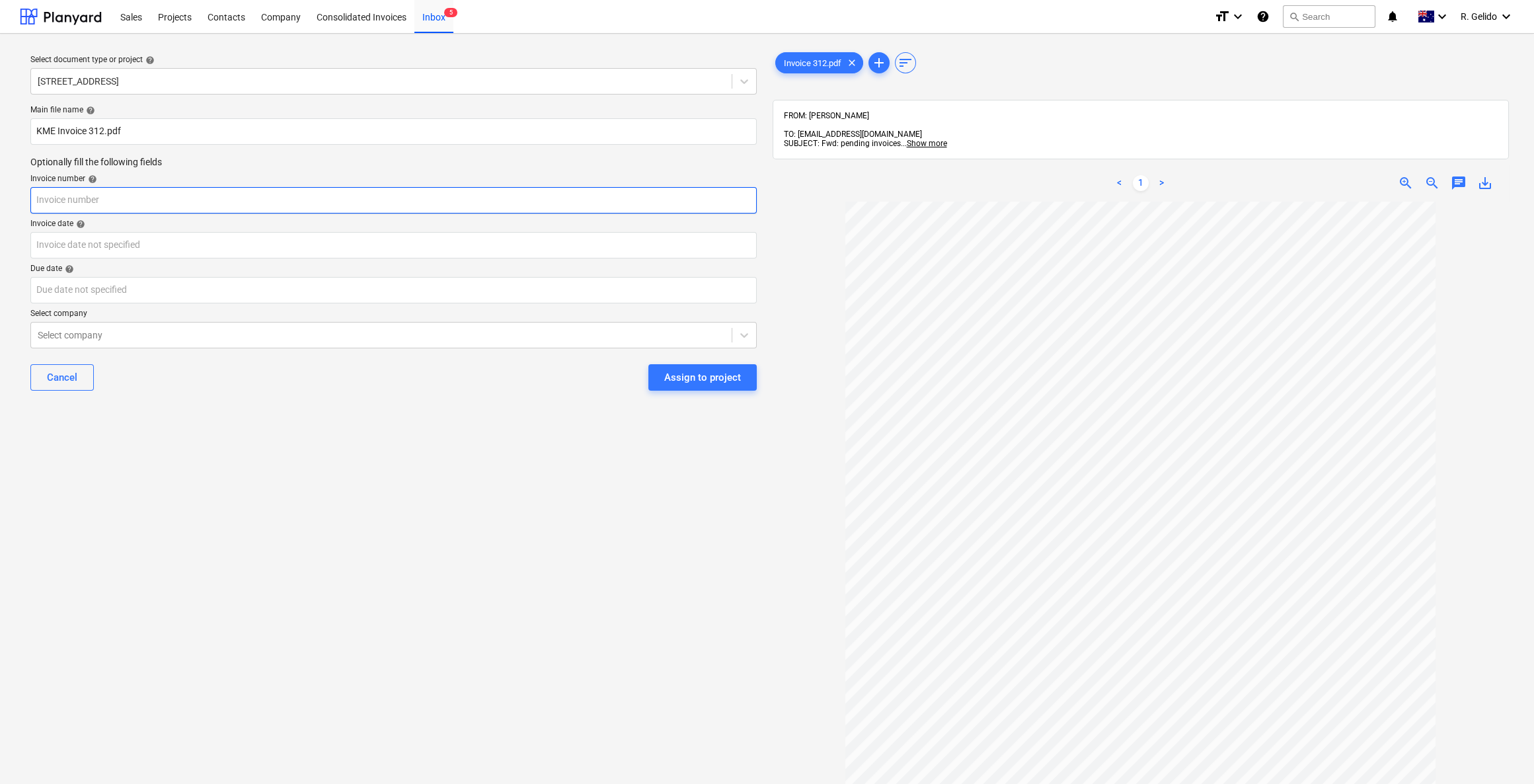
paste input "312"
type input "312"
click at [113, 244] on body "Sales Projects Contacts Company Consolidated Invoices Inbox 5 format_size keybo…" at bounding box center [767, 392] width 1534 height 784
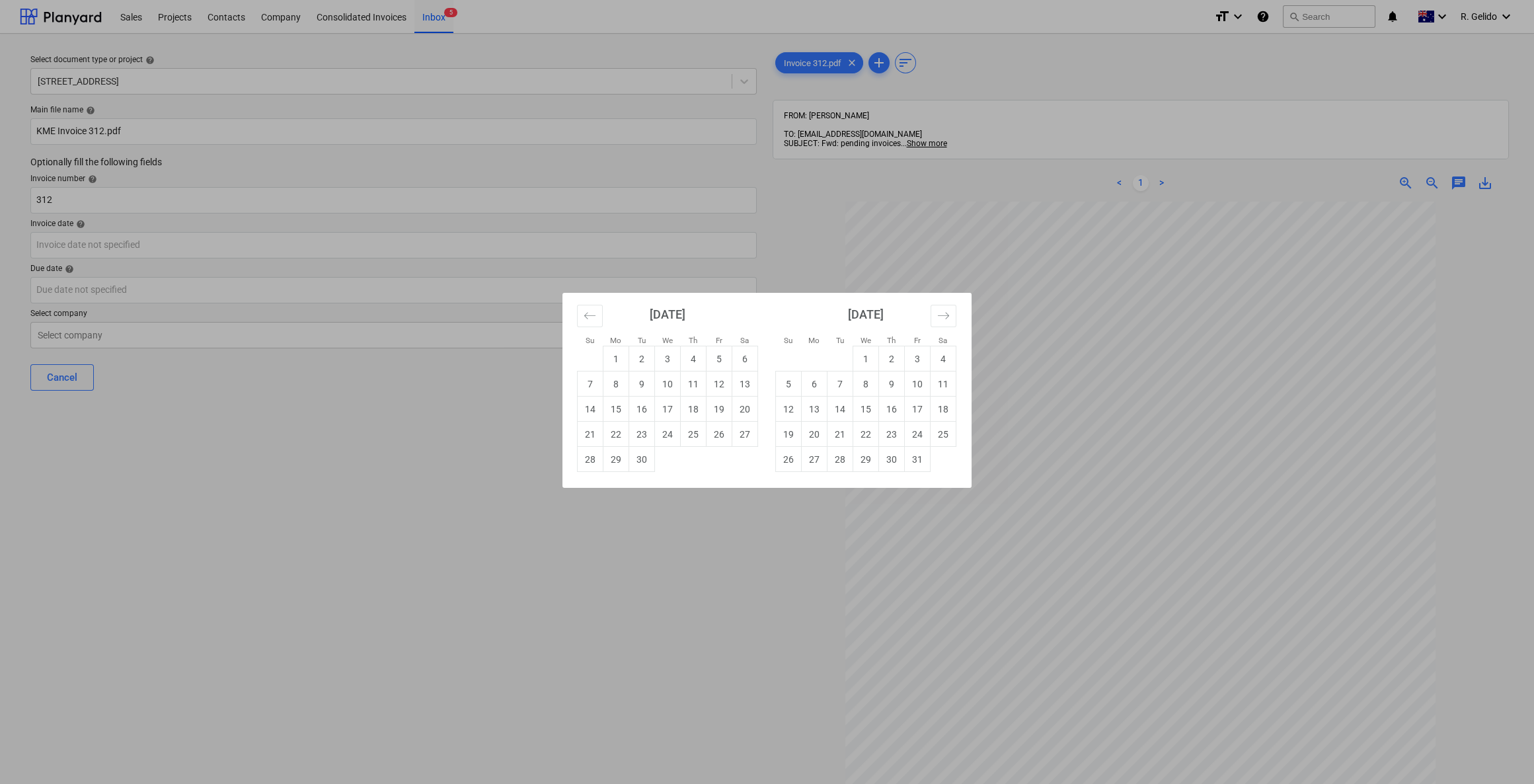
click at [696, 615] on div "Su Mo Tu We Th Fr Sa Su Mo Tu We Th Fr Sa [DATE] 1 2 3 4 5 6 7 8 9 10 11 12 13 …" at bounding box center [767, 392] width 1534 height 784
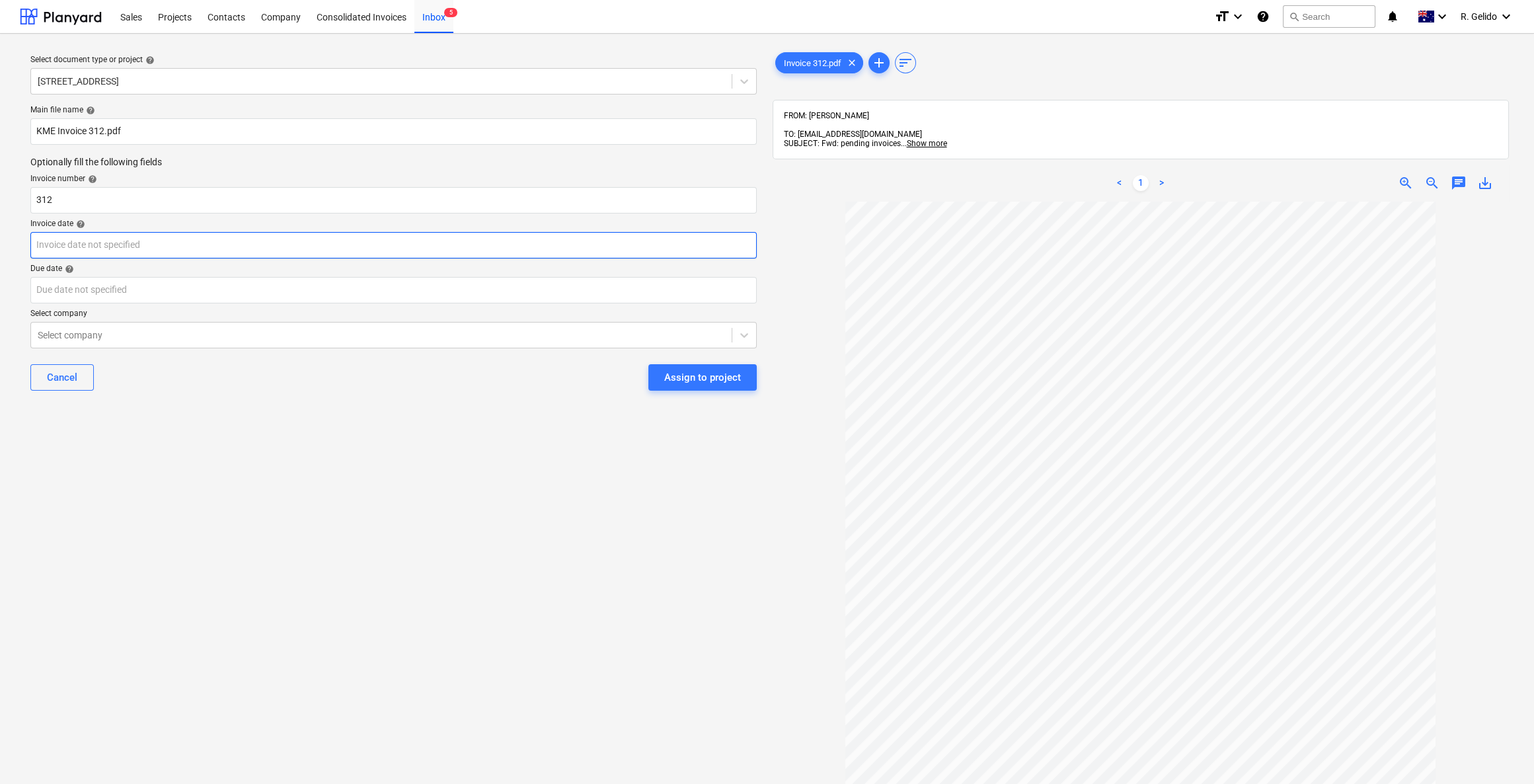
click at [87, 239] on body "Sales Projects Contacts Company Consolidated Invoices Inbox 5 format_size keybo…" at bounding box center [767, 392] width 1534 height 784
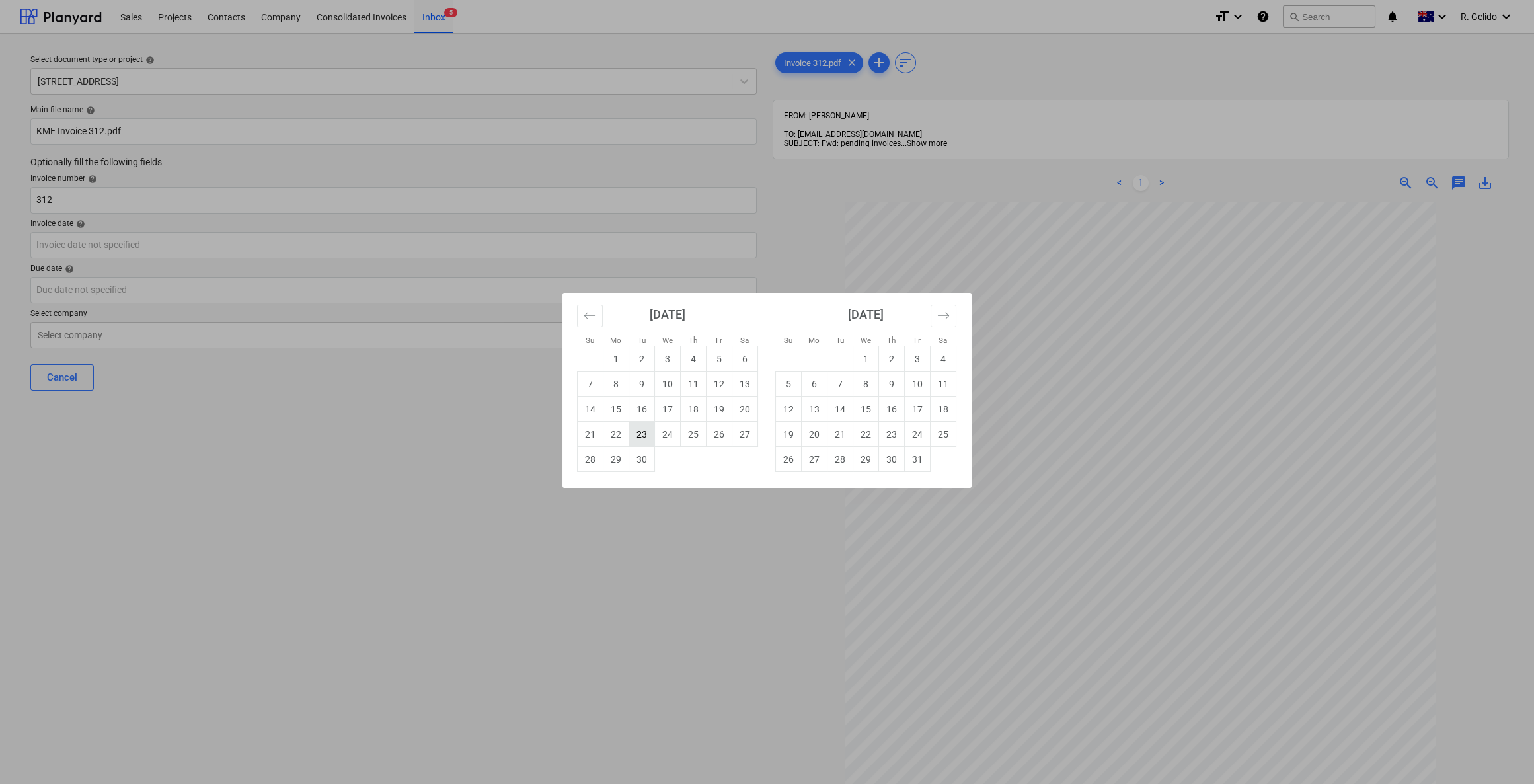
click at [635, 436] on td "23" at bounding box center [642, 434] width 26 height 25
type input "[DATE]"
click at [170, 289] on body "Sales Projects Contacts Company Consolidated Invoices Inbox 5 format_size keybo…" at bounding box center [767, 392] width 1534 height 784
click at [646, 565] on div "Su Mo Tu We Th Fr Sa Su Mo Tu We Th Fr Sa [DATE] 1 2 3 4 5 6 7 8 9 10 11 12 13 …" at bounding box center [767, 392] width 1534 height 784
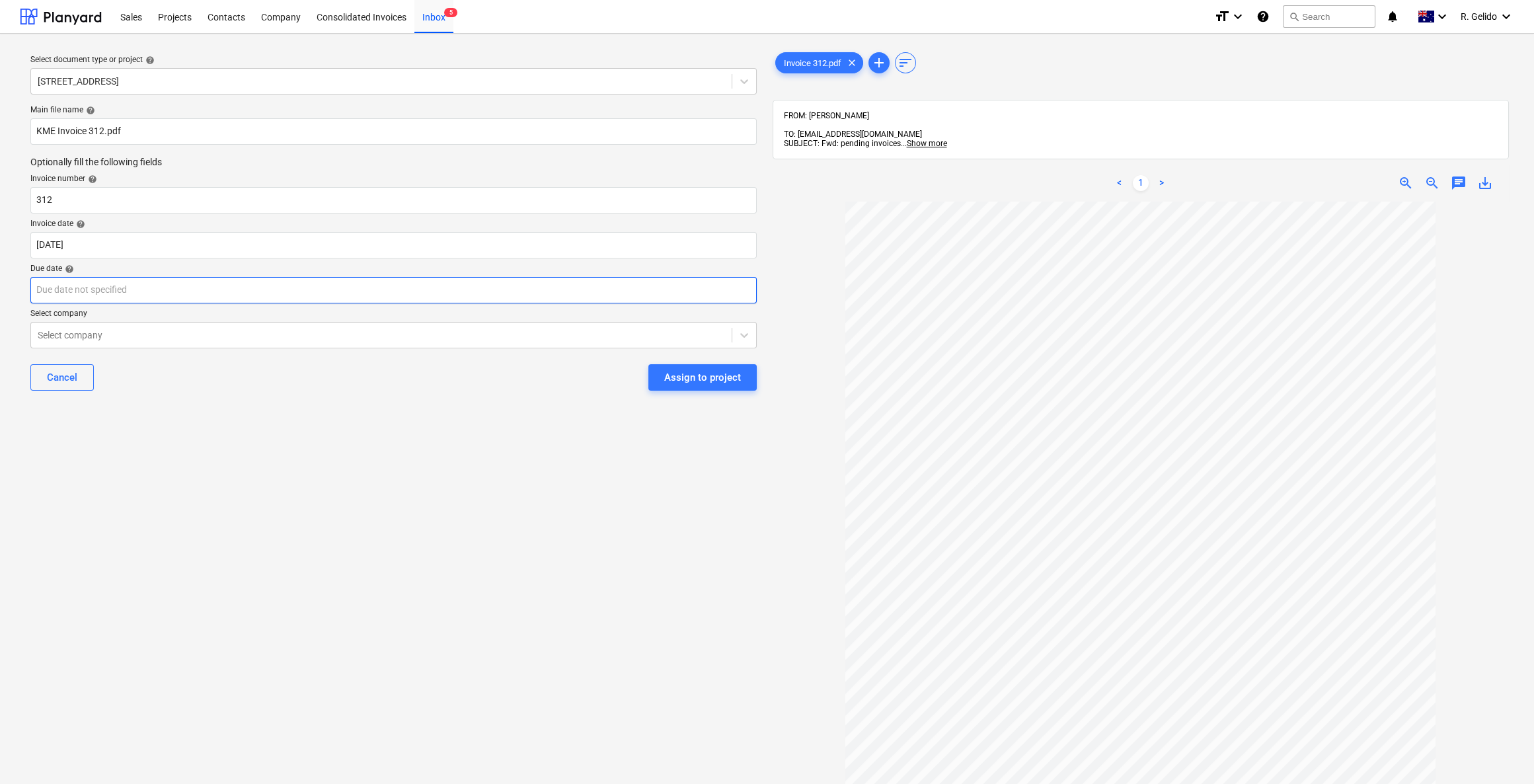
click at [114, 285] on body "Sales Projects Contacts Company Consolidated Invoices Inbox 5 format_size keybo…" at bounding box center [767, 392] width 1534 height 784
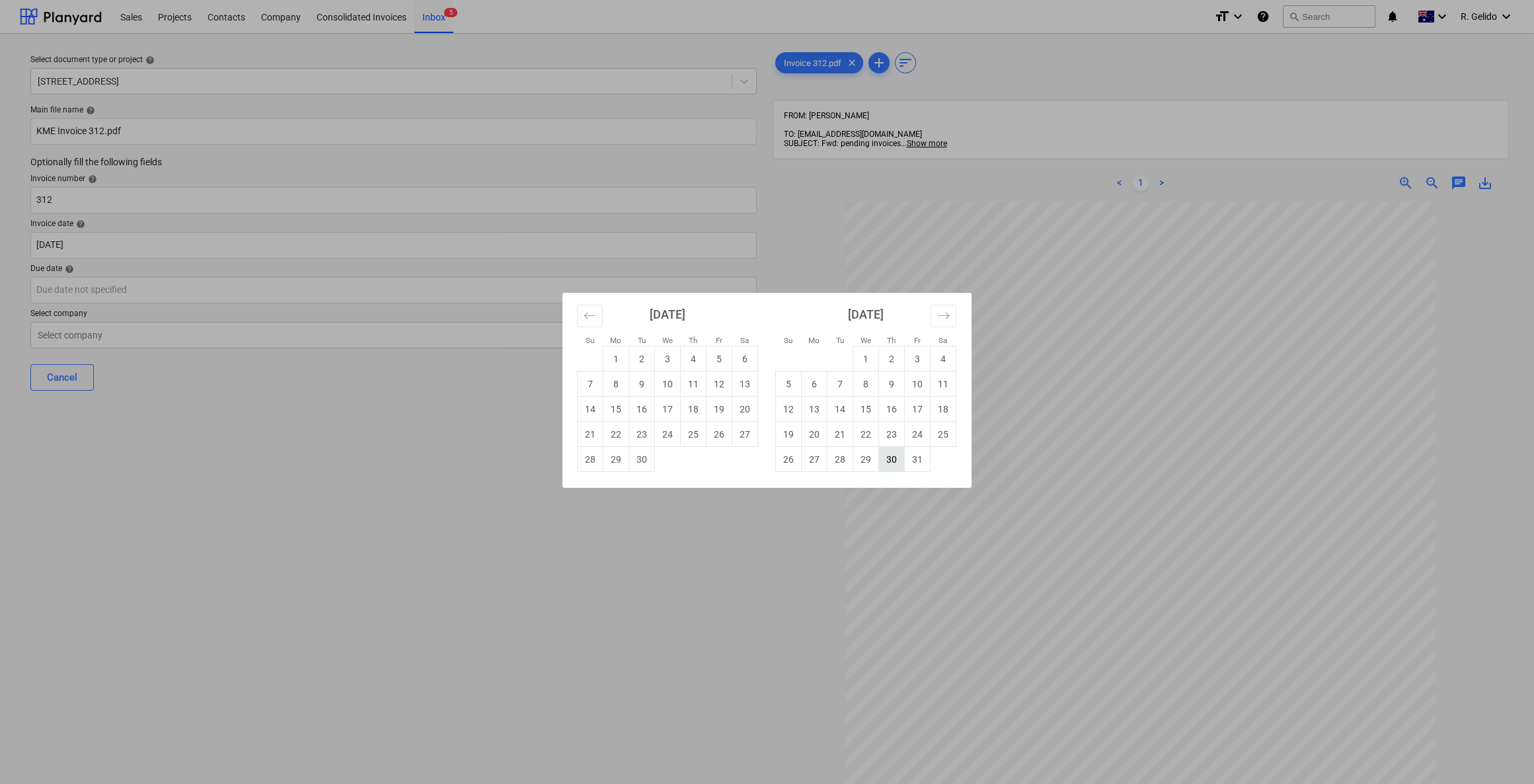
click at [902, 468] on td "30" at bounding box center [892, 459] width 26 height 25
type input "[DATE]"
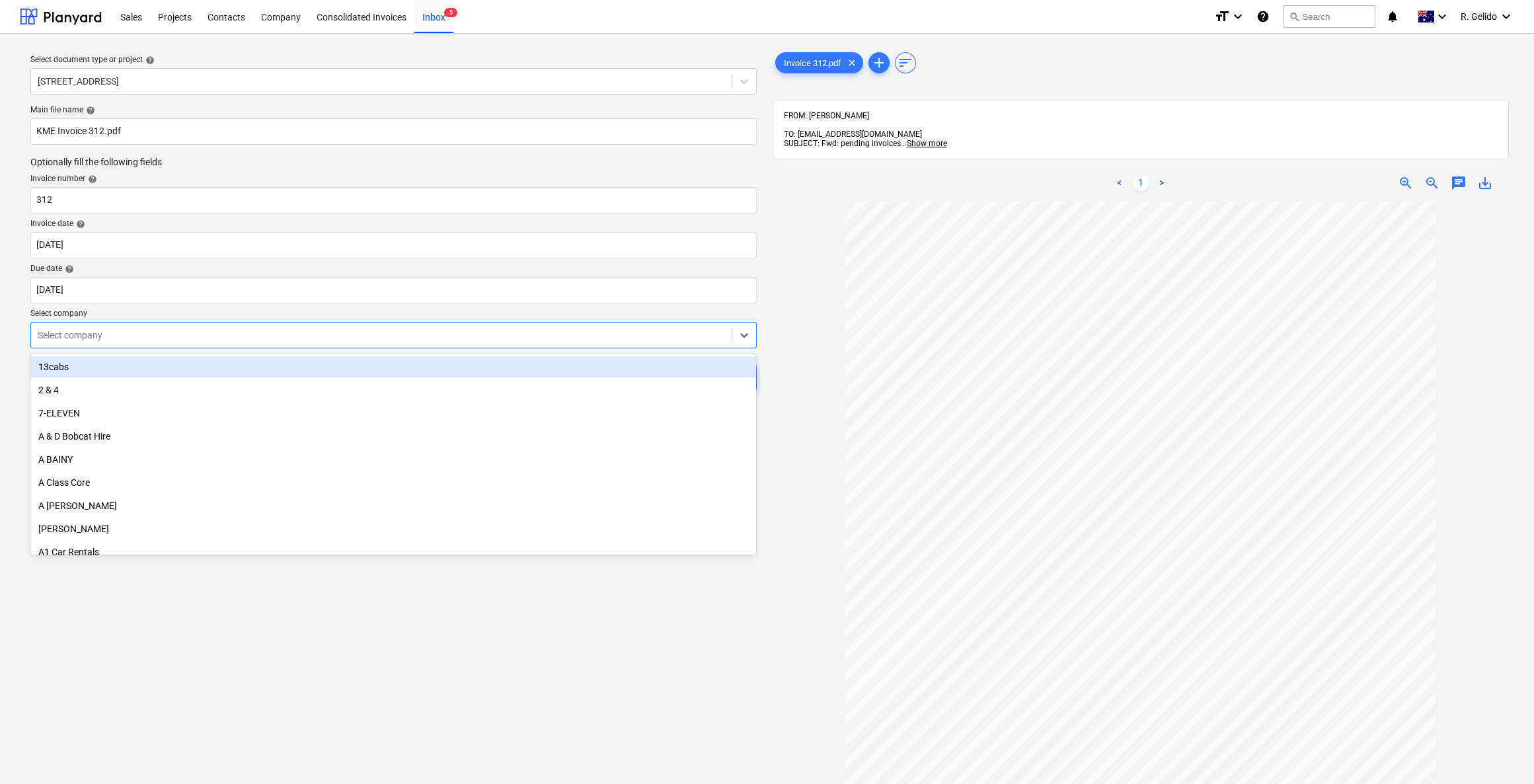
click at [161, 323] on div "Select company" at bounding box center [393, 336] width 726 height 27
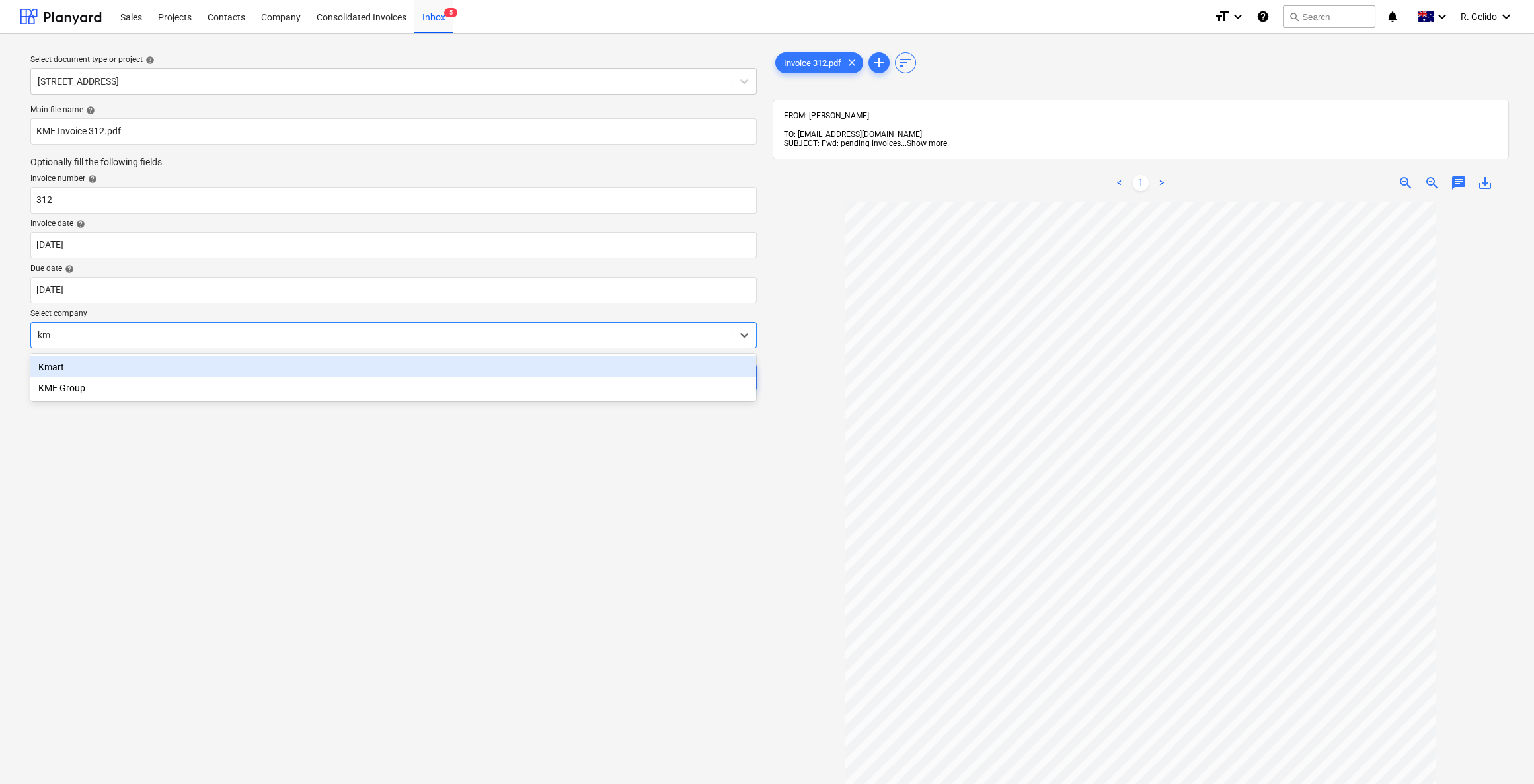
type input "kme"
click at [200, 354] on div "KME Group" at bounding box center [393, 367] width 726 height 27
click at [219, 364] on div "KME Group" at bounding box center [393, 367] width 726 height 21
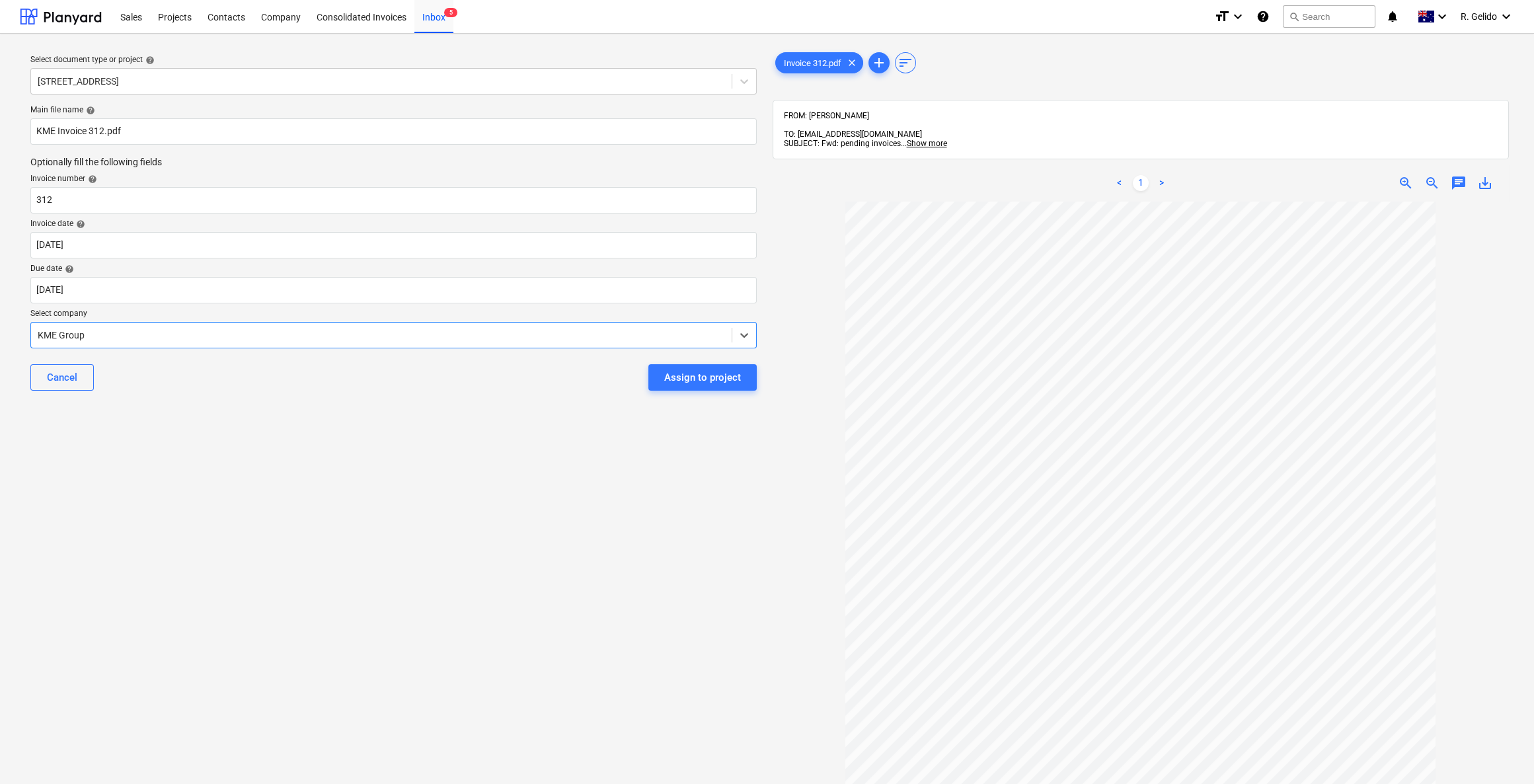
drag, startPoint x: 279, startPoint y: 441, endPoint x: 355, endPoint y: 504, distance: 98.7
click at [280, 441] on div "Select document type or project help 2 [GEOGRAPHIC_DATA], [GEOGRAPHIC_DATA] Mai…" at bounding box center [393, 499] width 748 height 909
click at [711, 379] on div "Assign to project" at bounding box center [703, 377] width 77 height 17
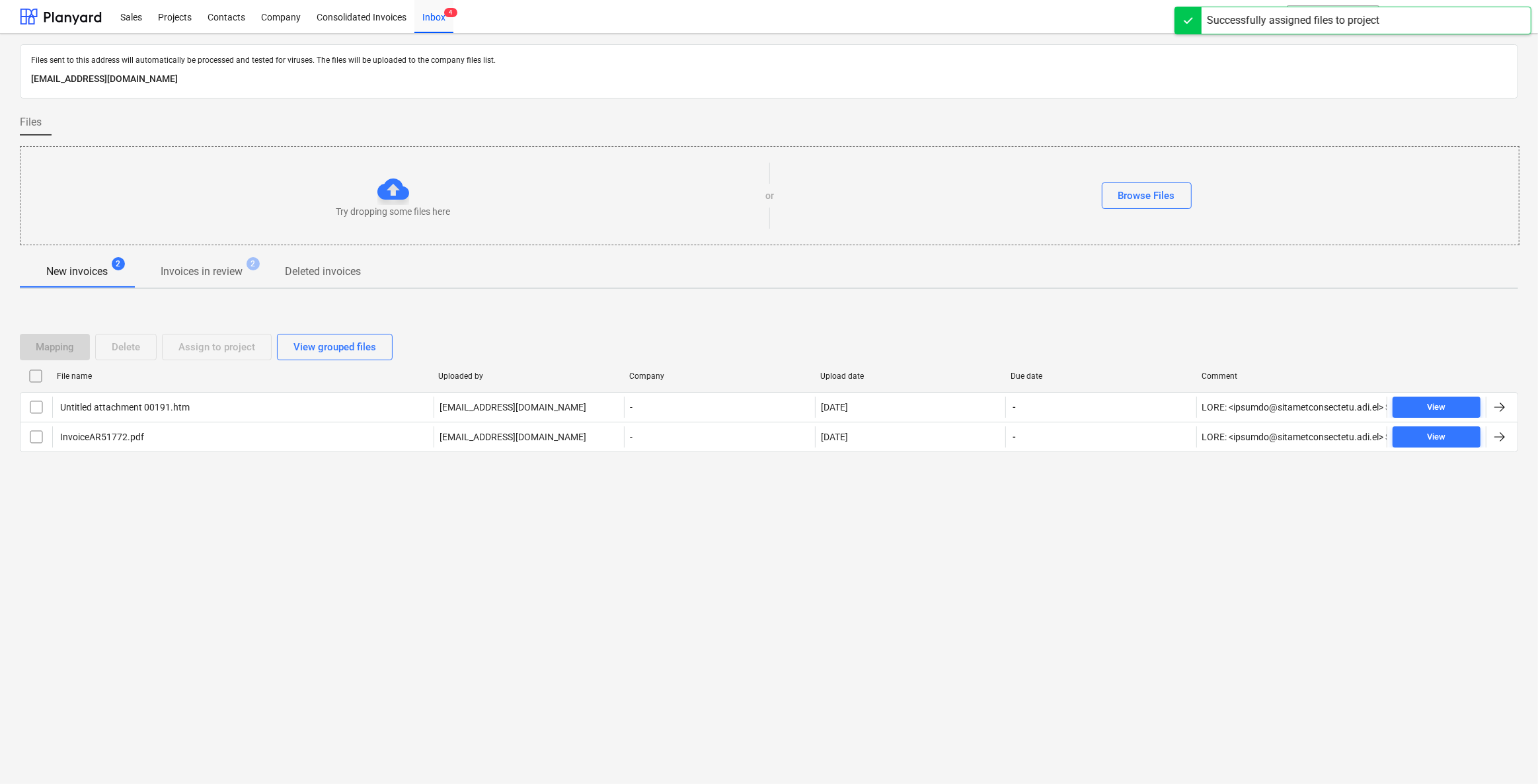
drag, startPoint x: 332, startPoint y: 567, endPoint x: 346, endPoint y: 557, distance: 17.2
click at [332, 567] on div "Files sent to this address will automatically be processed and tested for virus…" at bounding box center [769, 409] width 1538 height 750
click at [178, 8] on div "Projects" at bounding box center [175, 16] width 49 height 34
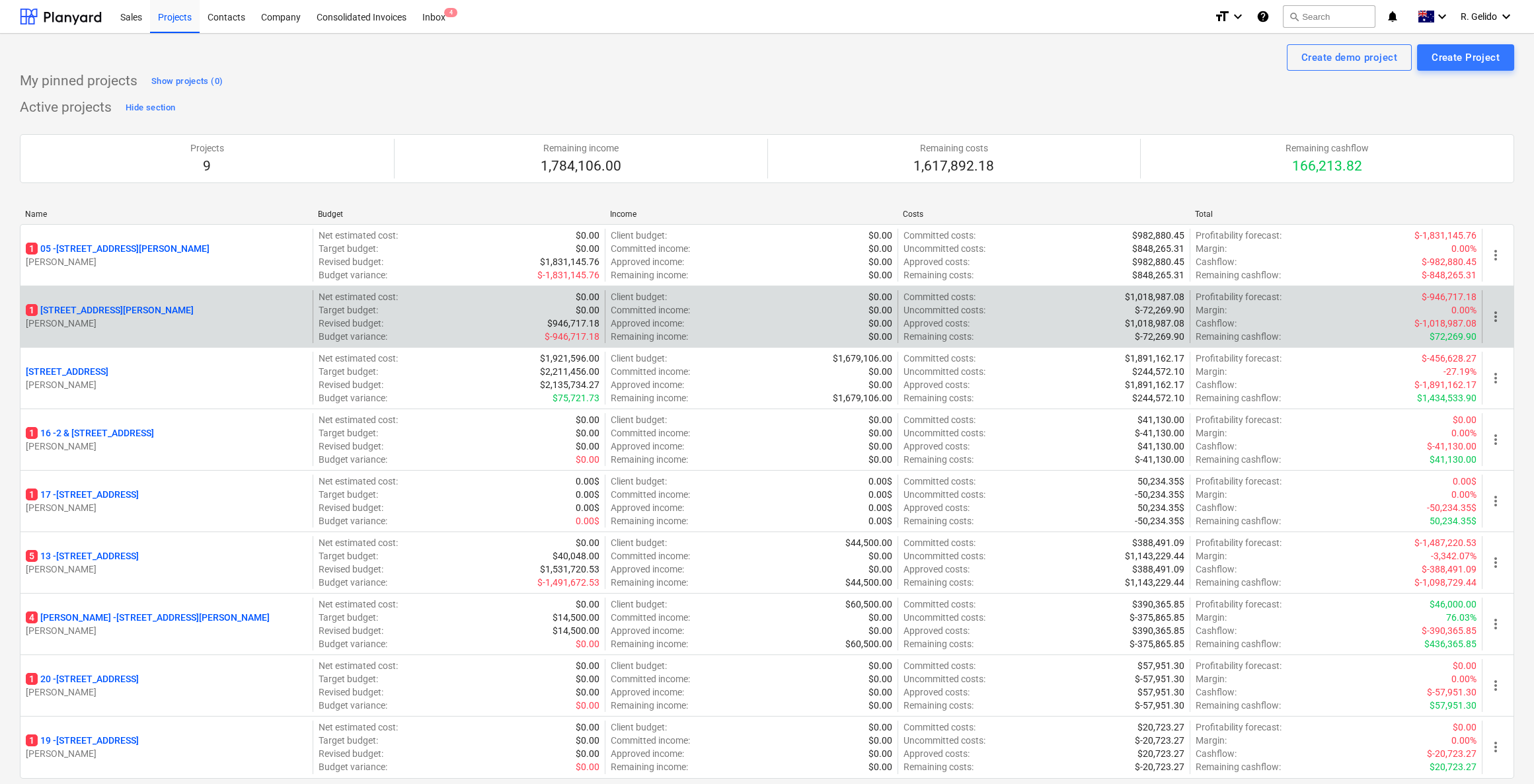
scroll to position [99, 0]
